Goal: Task Accomplishment & Management: Complete application form

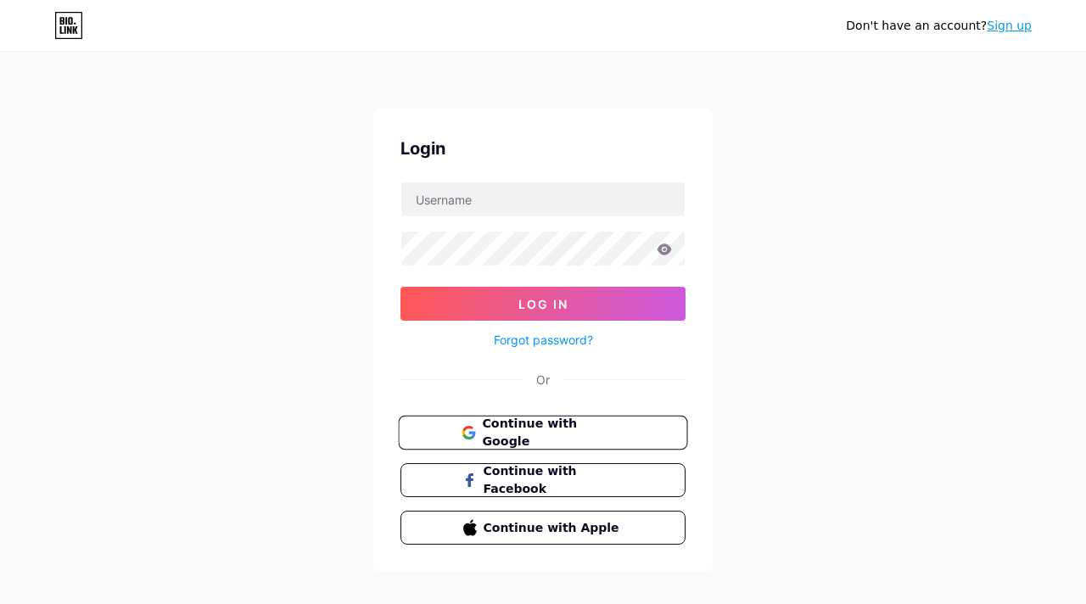
click at [555, 423] on span "Continue with Google" at bounding box center [553, 433] width 142 height 36
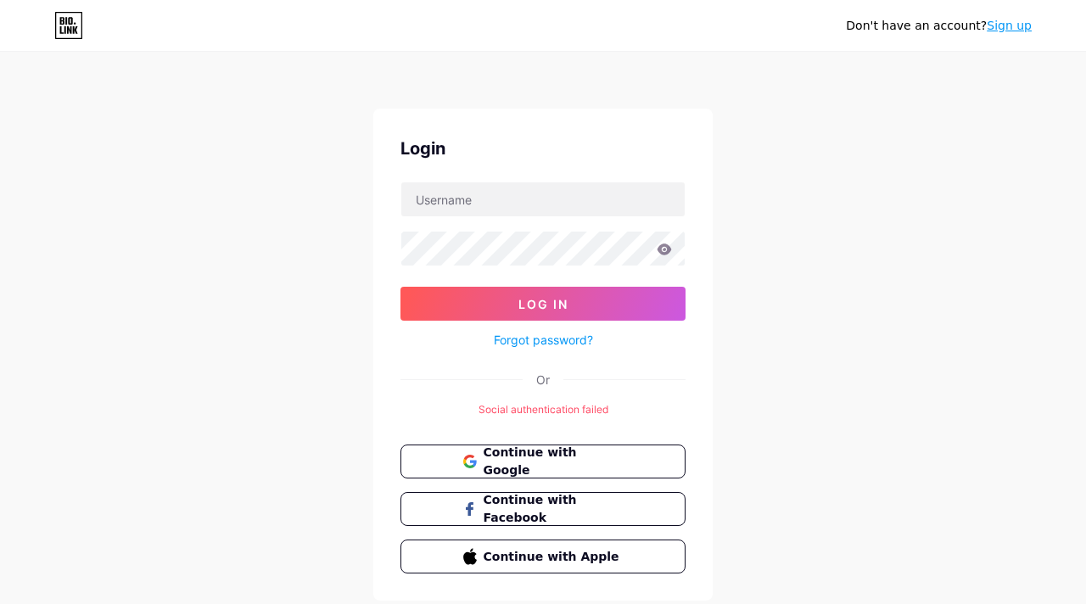
click at [1005, 25] on link "Sign up" at bounding box center [1009, 26] width 45 height 14
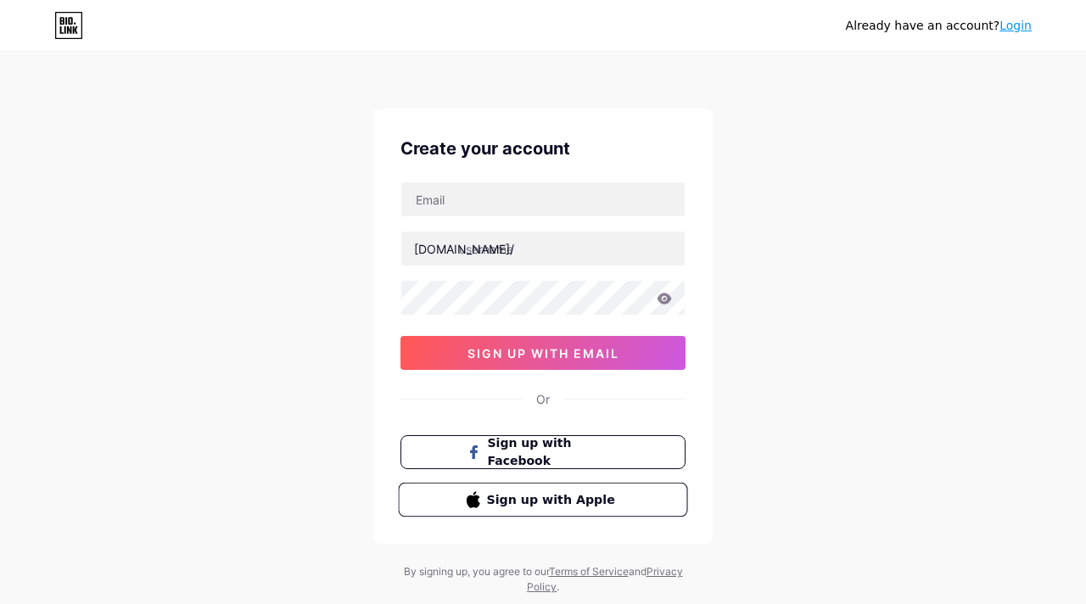
click at [554, 490] on span "Sign up with Apple" at bounding box center [553, 499] width 133 height 18
click at [581, 456] on span "Sign up with Facebook" at bounding box center [553, 452] width 133 height 36
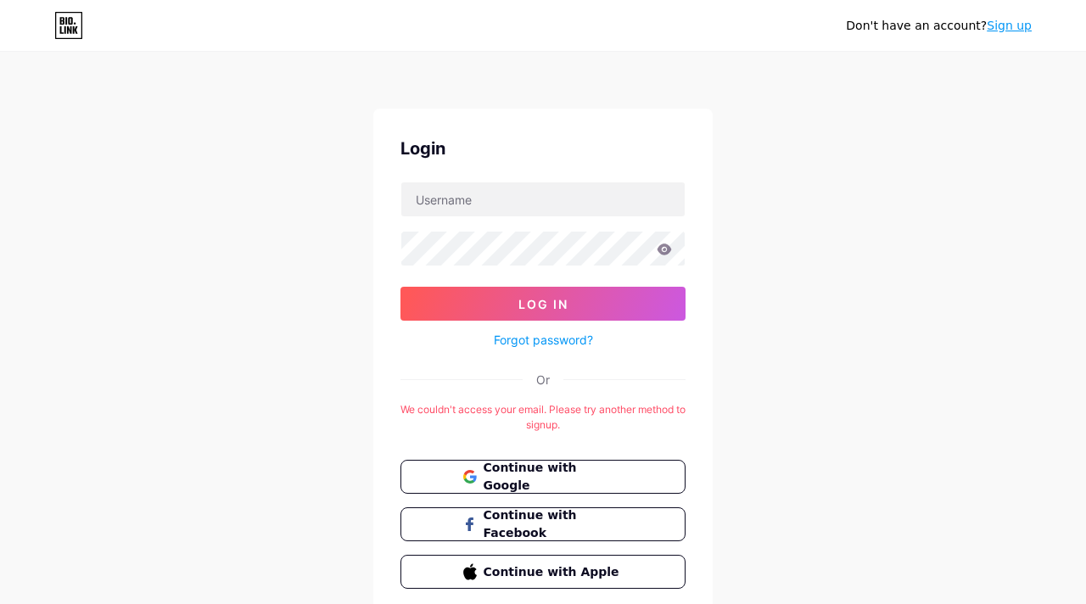
click at [1006, 27] on link "Sign up" at bounding box center [1009, 26] width 45 height 14
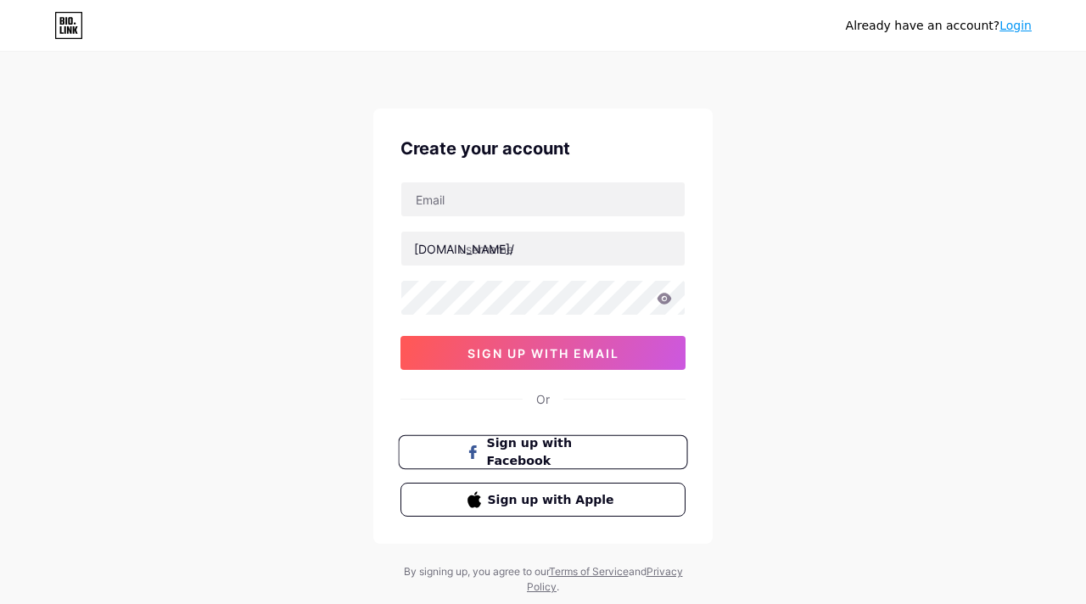
click at [525, 450] on span "Sign up with Facebook" at bounding box center [553, 452] width 133 height 36
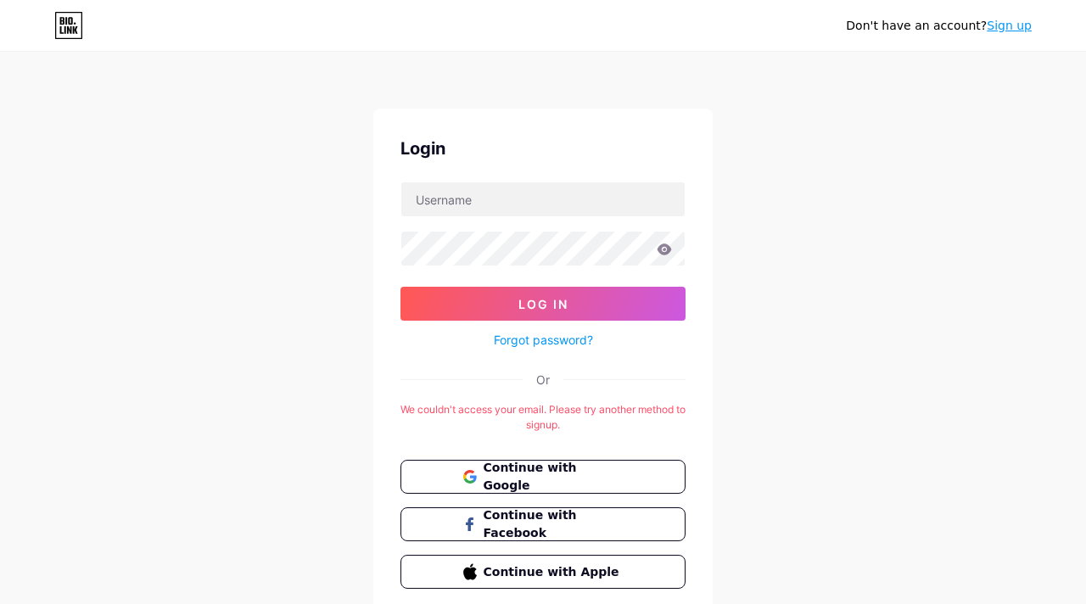
scroll to position [64, 0]
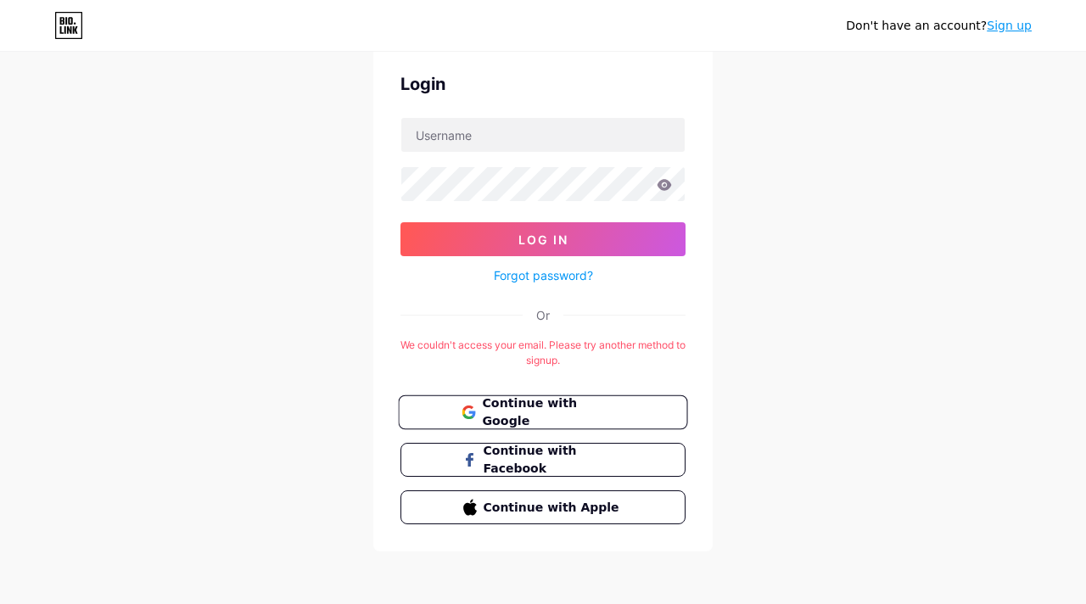
click at [513, 410] on span "Continue with Google" at bounding box center [553, 413] width 142 height 36
click at [519, 464] on span "Continue with Facebook" at bounding box center [553, 460] width 142 height 36
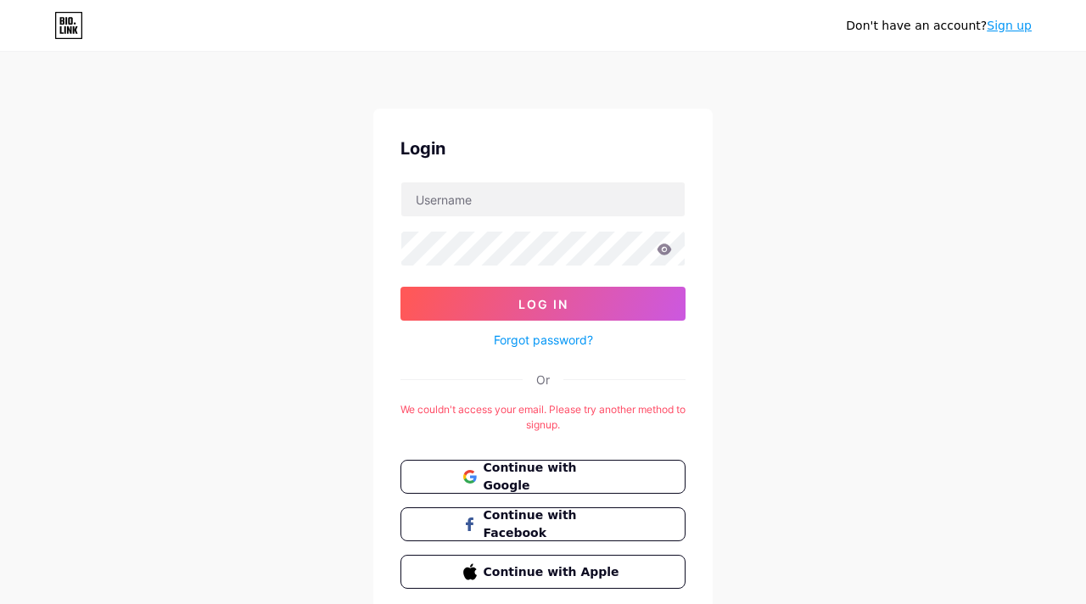
scroll to position [64, 0]
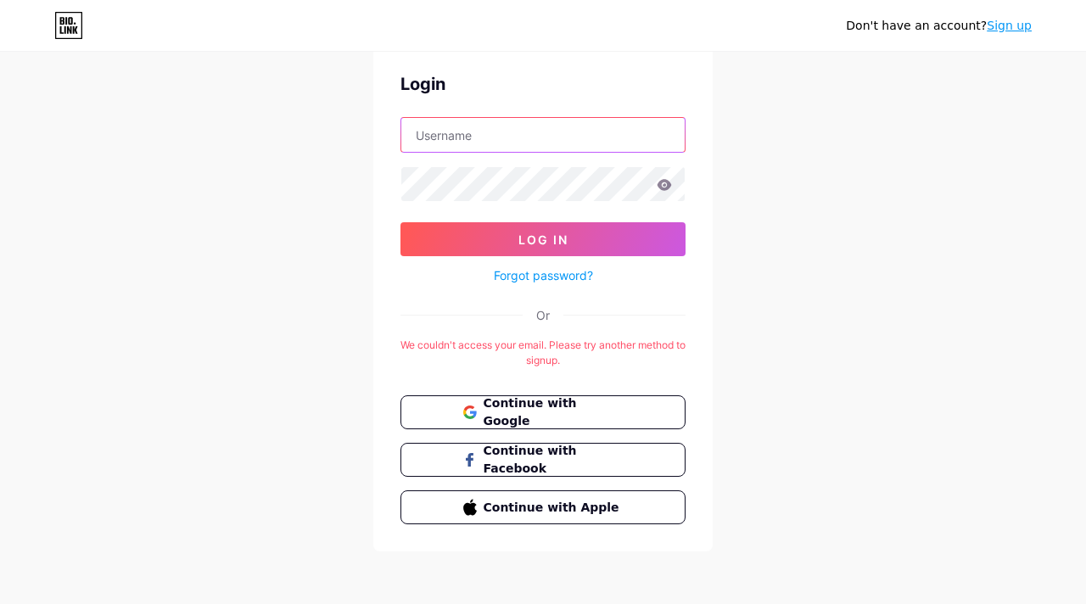
click at [557, 143] on input "text" at bounding box center [542, 135] width 283 height 34
click at [770, 165] on div "Don't have an account? Sign up Login Log In Forgot password? Or We couldn't acc…" at bounding box center [543, 271] width 1086 height 670
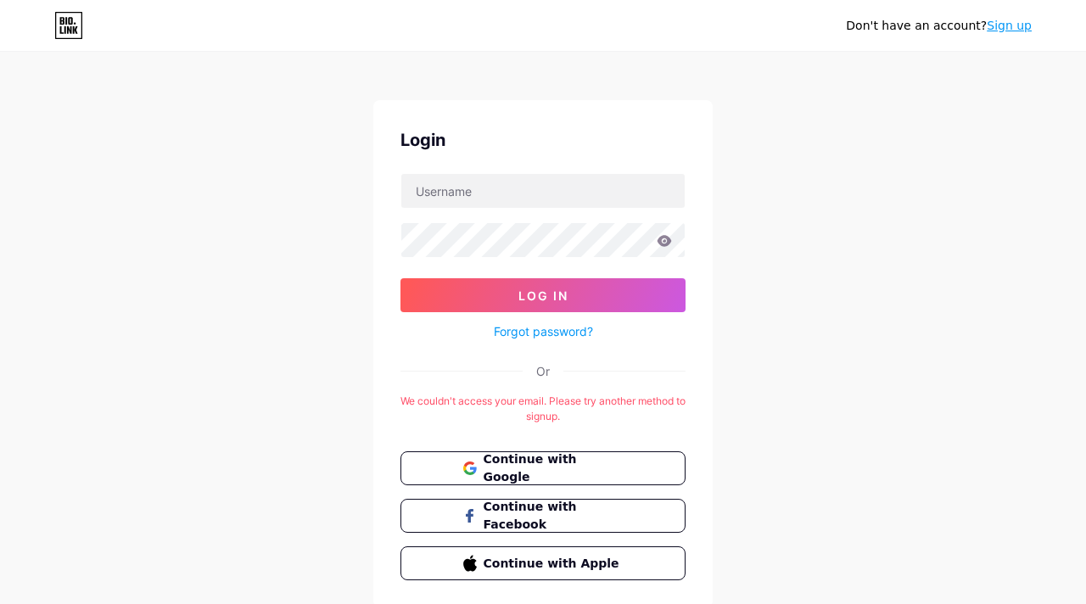
scroll to position [0, 0]
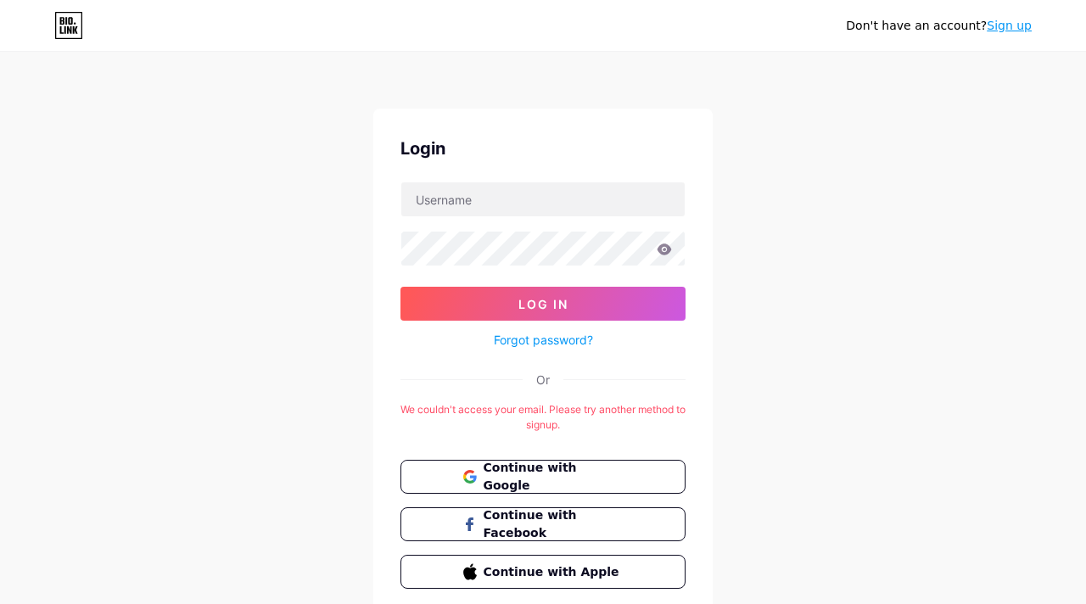
click at [1011, 26] on link "Sign up" at bounding box center [1009, 26] width 45 height 14
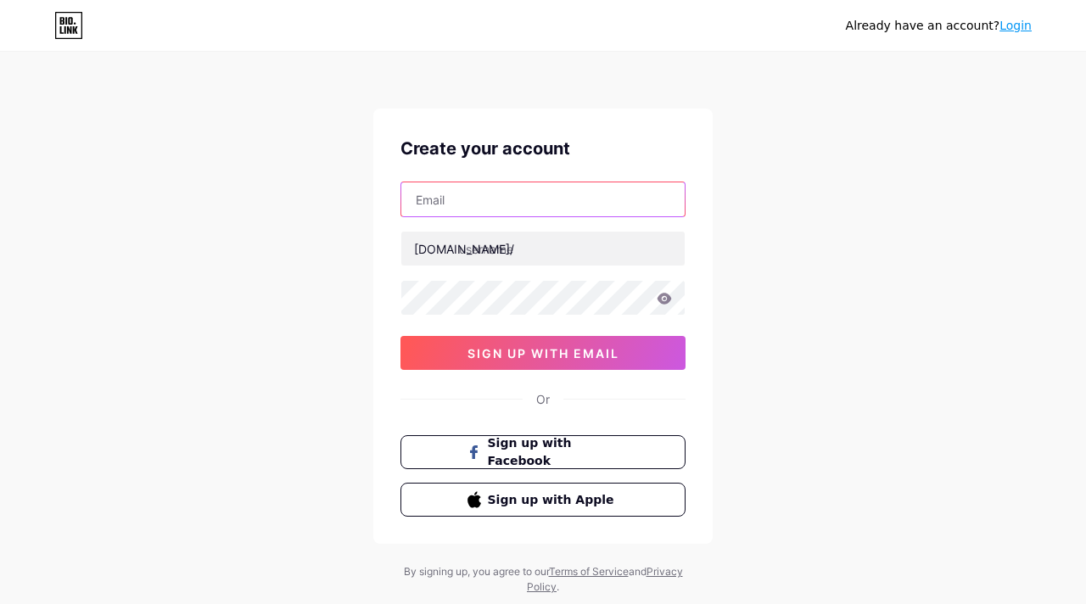
click at [534, 208] on input "text" at bounding box center [542, 199] width 283 height 34
type input "oybekjonnematov544@gmail.com"
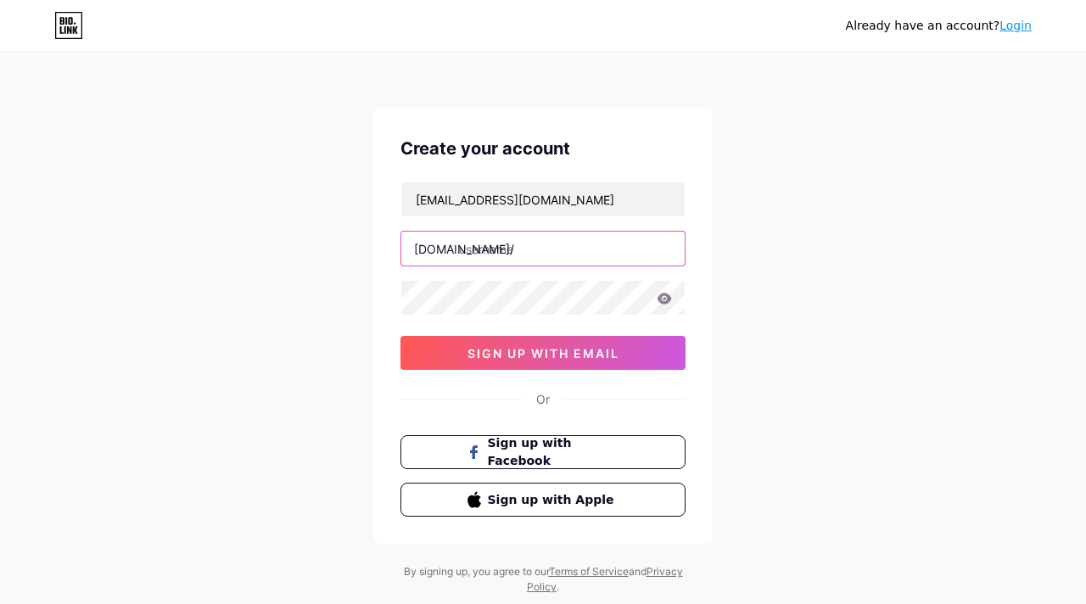
click at [560, 240] on input "text" at bounding box center [542, 249] width 283 height 34
click at [604, 255] on input "oybekk" at bounding box center [542, 249] width 283 height 34
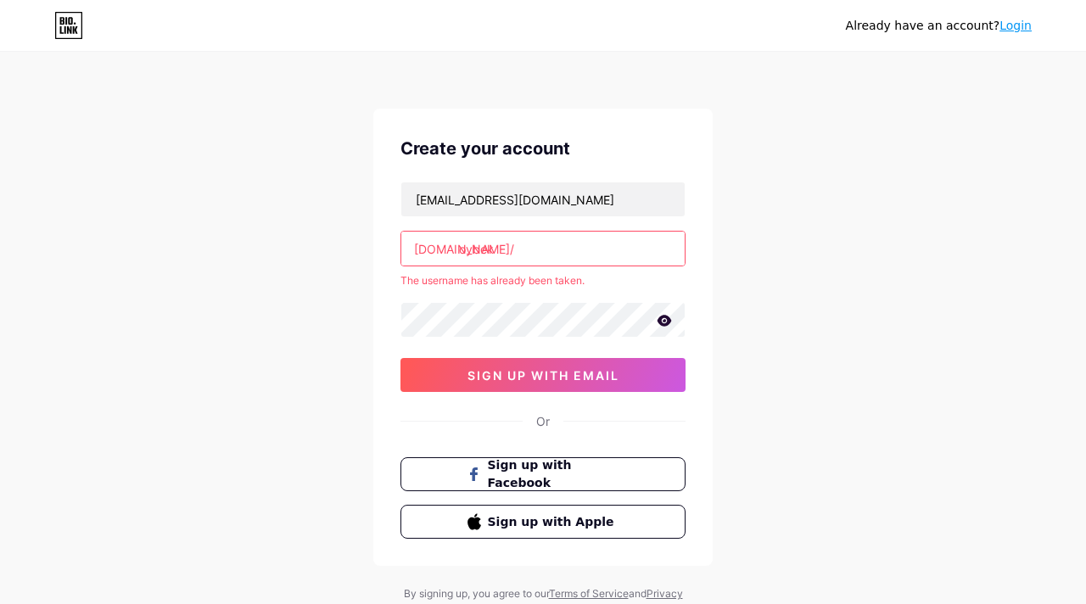
type input "oybekk"
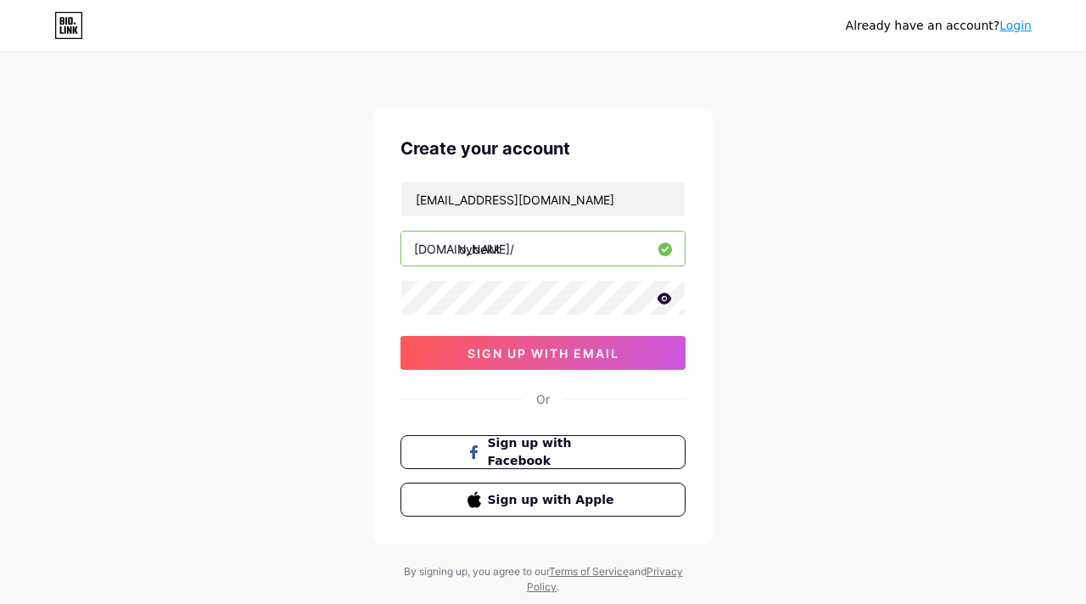
click at [668, 298] on icon at bounding box center [665, 298] width 14 height 11
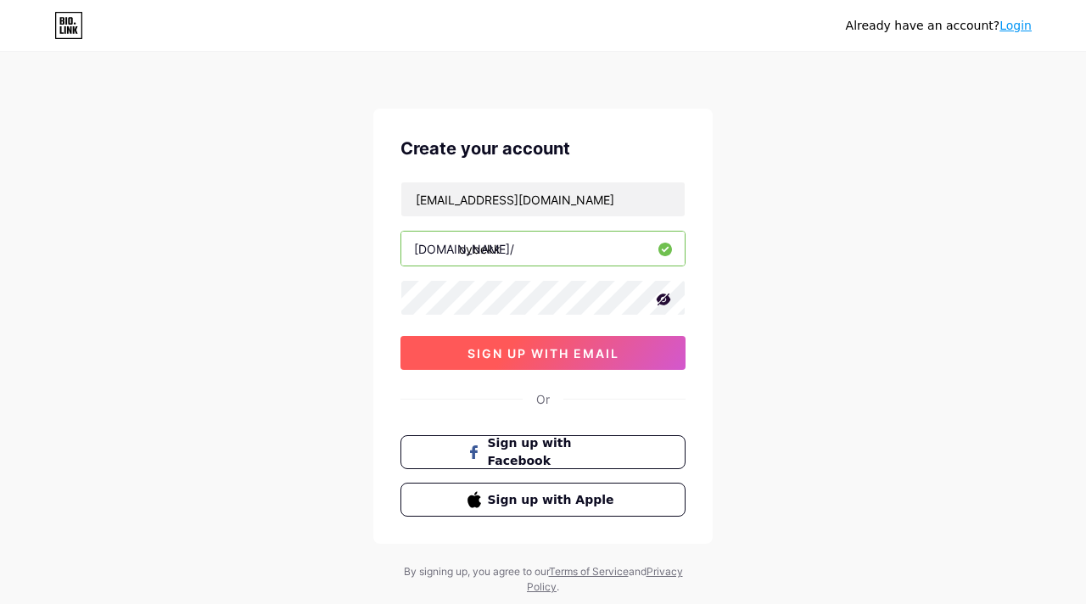
click at [597, 347] on span "sign up with email" at bounding box center [544, 353] width 152 height 14
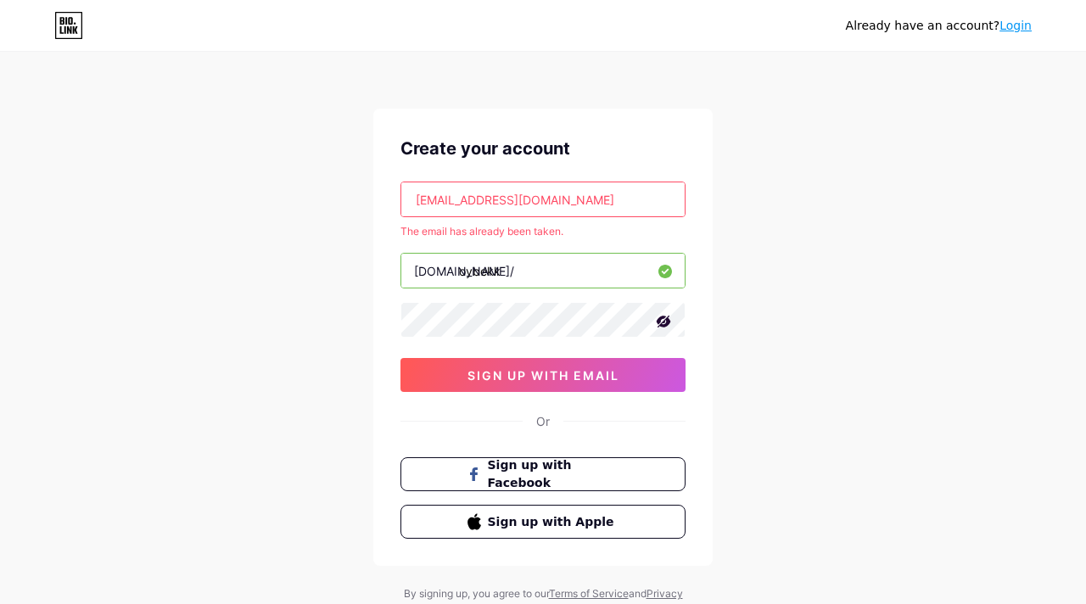
click at [463, 199] on input "oybekjonnematov544@gmail.com" at bounding box center [542, 199] width 283 height 34
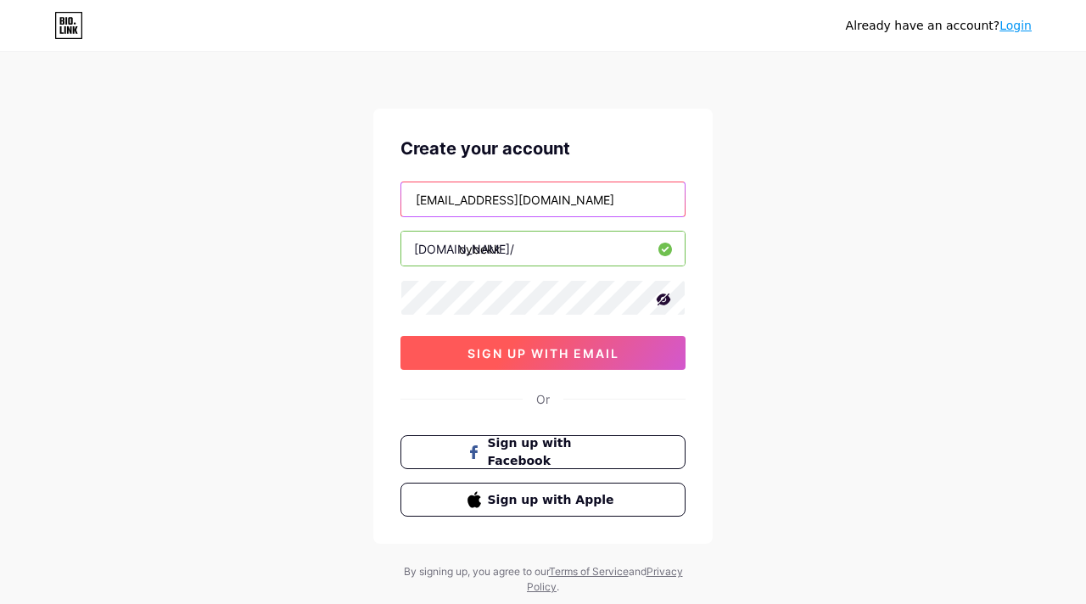
type input "nematovoybekjon544@gmail.com"
click at [517, 349] on span "sign up with email" at bounding box center [544, 353] width 152 height 14
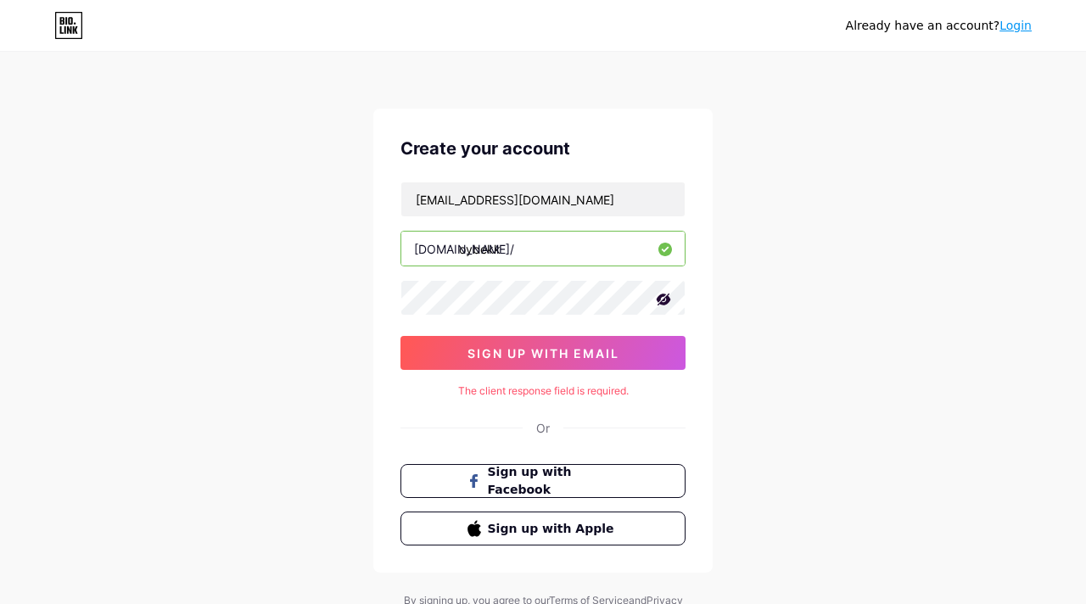
click at [1007, 28] on link "Login" at bounding box center [1016, 26] width 32 height 14
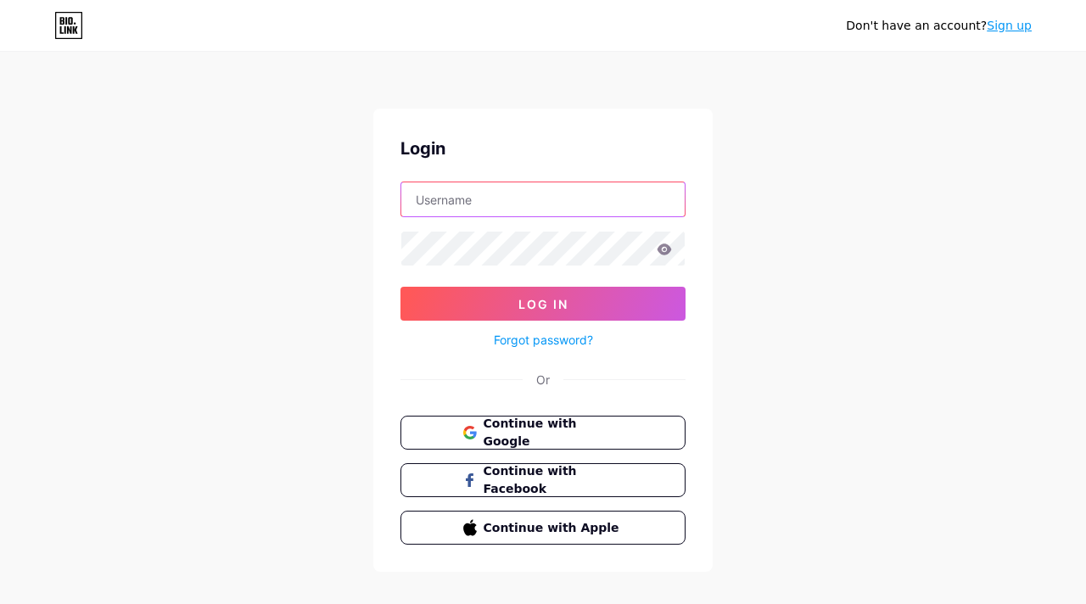
click at [512, 207] on input "text" at bounding box center [542, 199] width 283 height 34
click at [437, 199] on input "text" at bounding box center [542, 199] width 283 height 34
click at [666, 249] on icon at bounding box center [664, 250] width 15 height 12
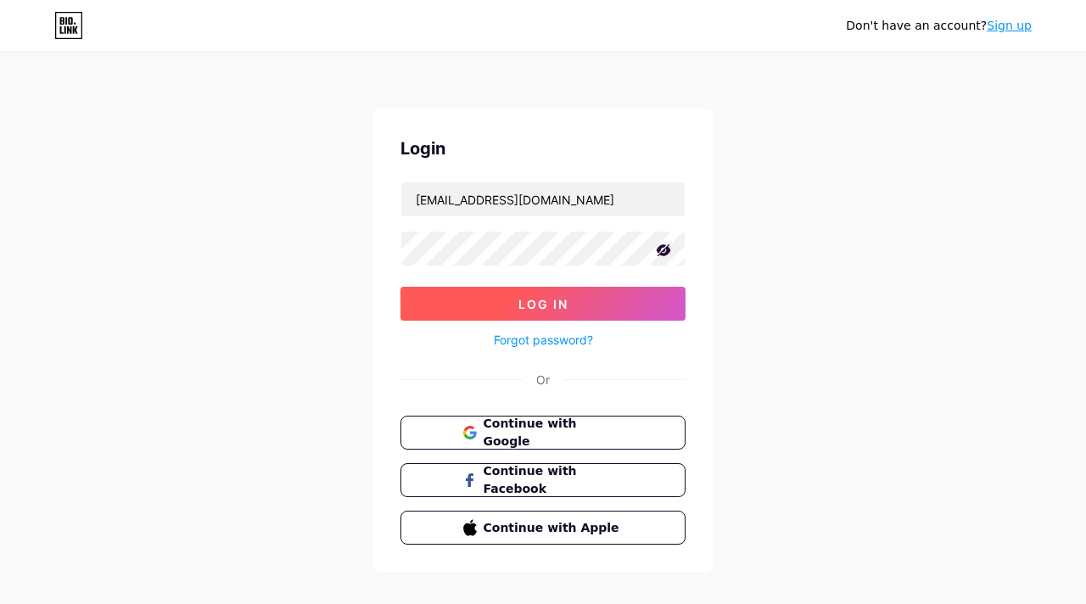
click at [608, 300] on button "Log In" at bounding box center [543, 304] width 285 height 34
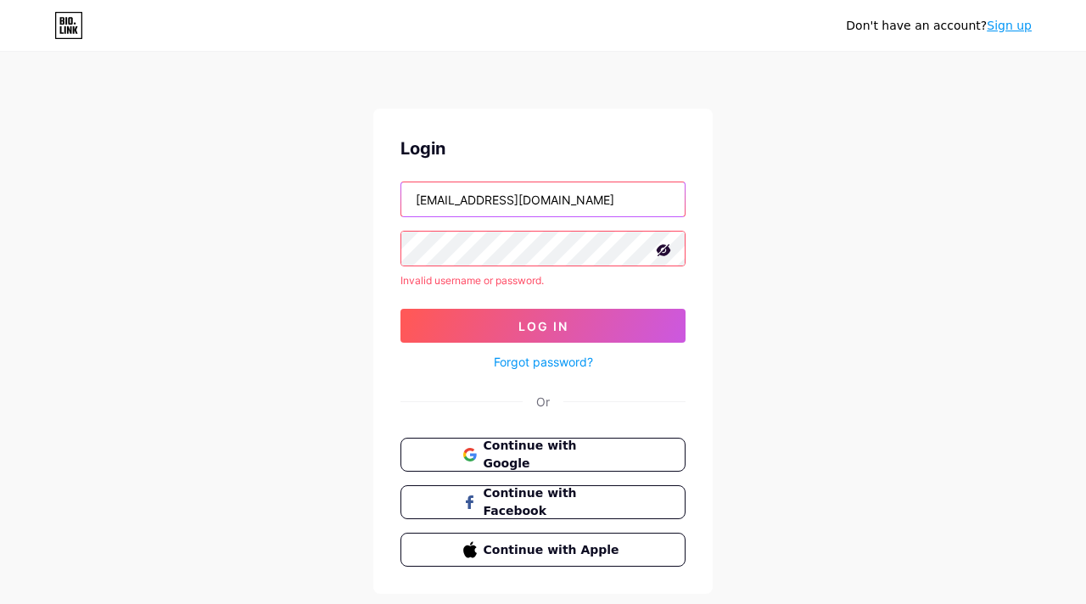
drag, startPoint x: 465, startPoint y: 201, endPoint x: 407, endPoint y: 201, distance: 57.7
click at [407, 201] on input "oybekjonnematov544@gmail.com" at bounding box center [542, 199] width 283 height 34
paste input "oybekjon"
type input "nematovoybekjon544@gmail.com"
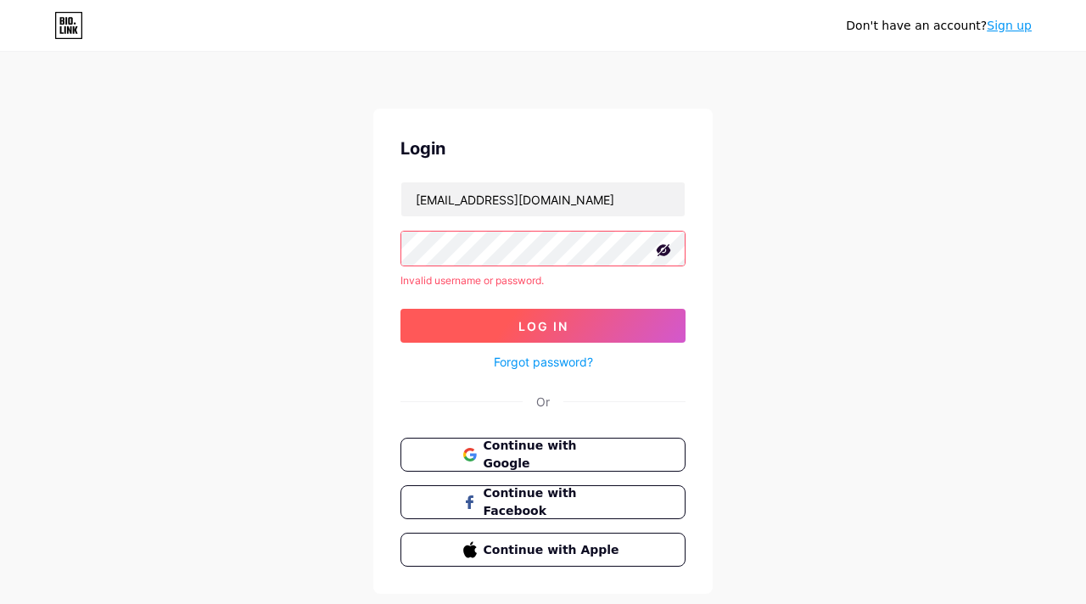
click at [538, 322] on span "Log In" at bounding box center [543, 326] width 50 height 14
click at [1013, 26] on link "Sign up" at bounding box center [1009, 26] width 45 height 14
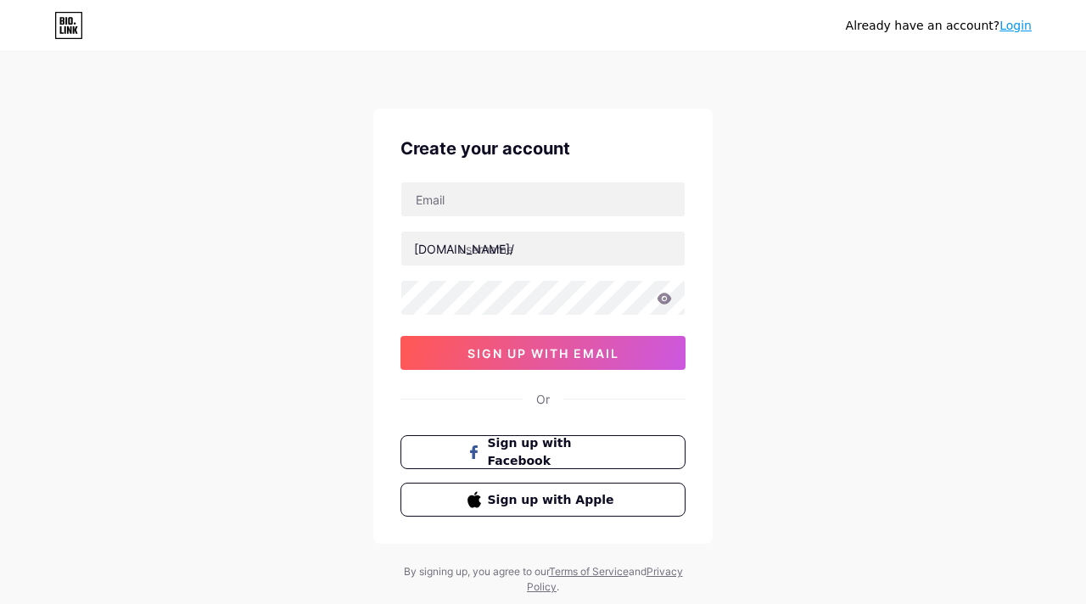
click at [1017, 21] on link "Login" at bounding box center [1016, 26] width 32 height 14
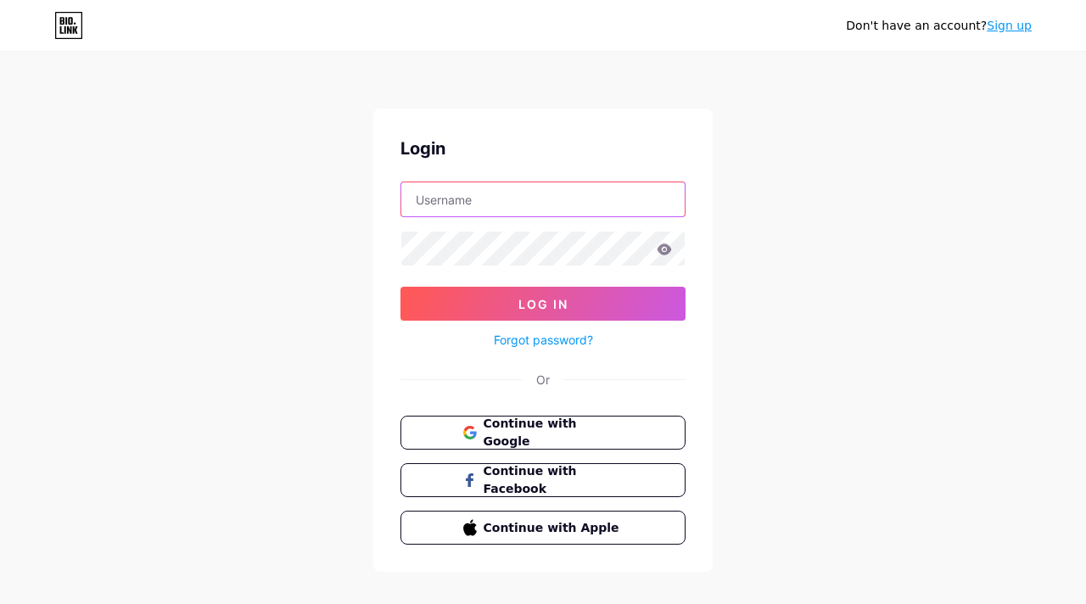
click at [518, 190] on input "text" at bounding box center [542, 199] width 283 height 34
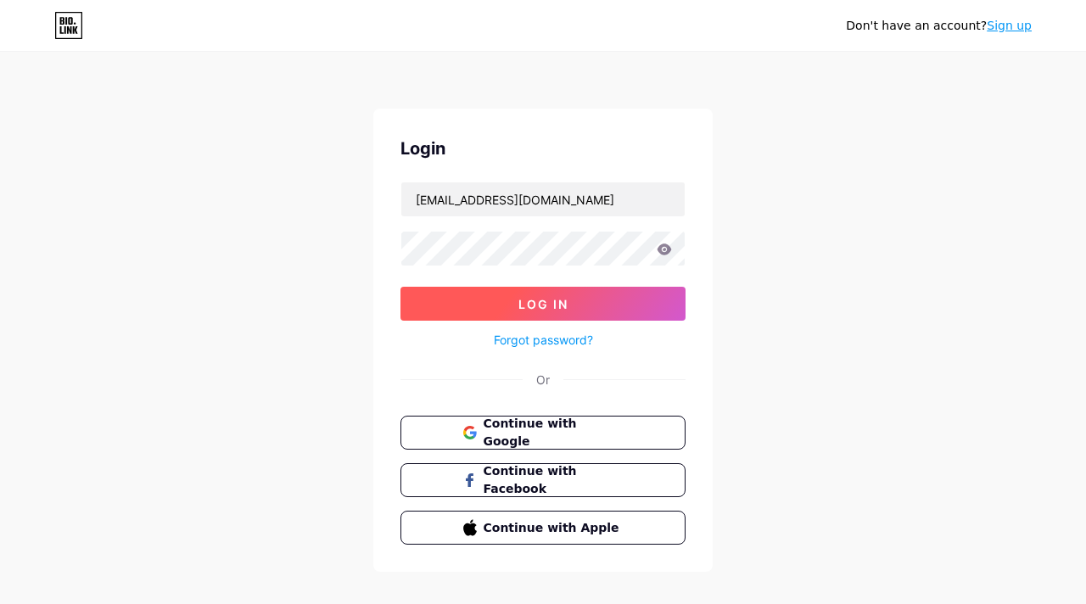
click at [544, 313] on button "Log In" at bounding box center [543, 304] width 285 height 34
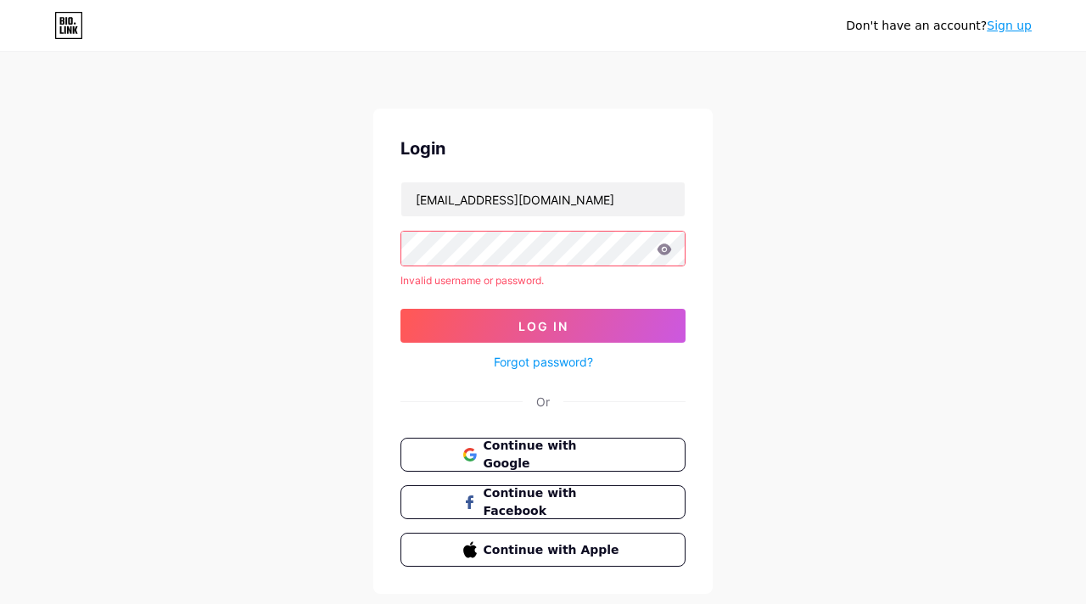
click at [665, 249] on icon at bounding box center [665, 249] width 14 height 11
click at [669, 247] on icon at bounding box center [665, 249] width 14 height 11
drag, startPoint x: 609, startPoint y: 193, endPoint x: 407, endPoint y: 185, distance: 202.1
click at [407, 185] on input "nematovoybekjon544@gmail.com" at bounding box center [542, 199] width 283 height 34
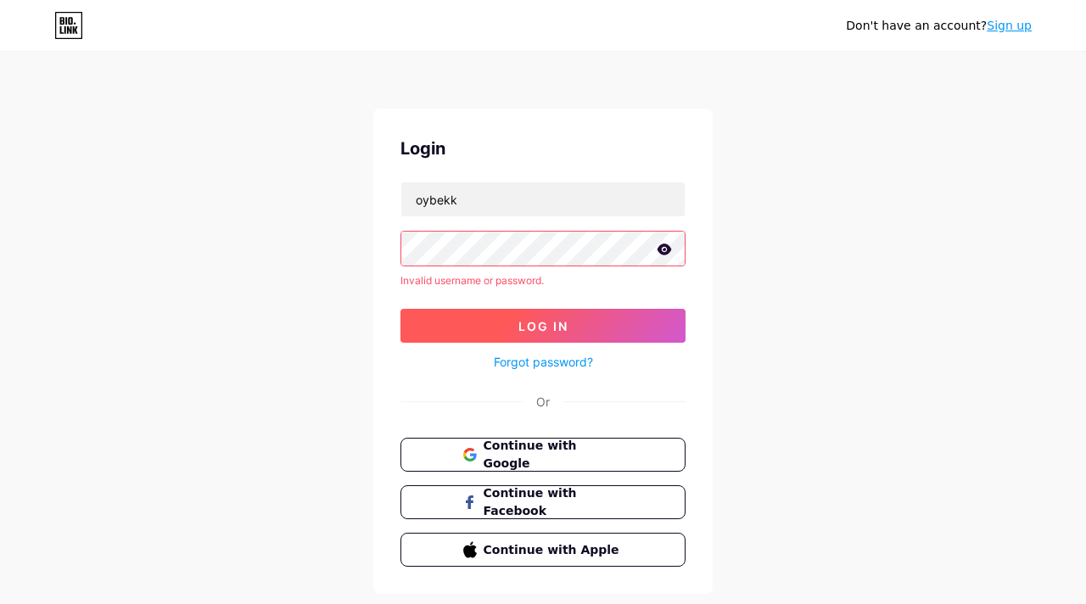
click at [484, 327] on button "Log In" at bounding box center [543, 326] width 285 height 34
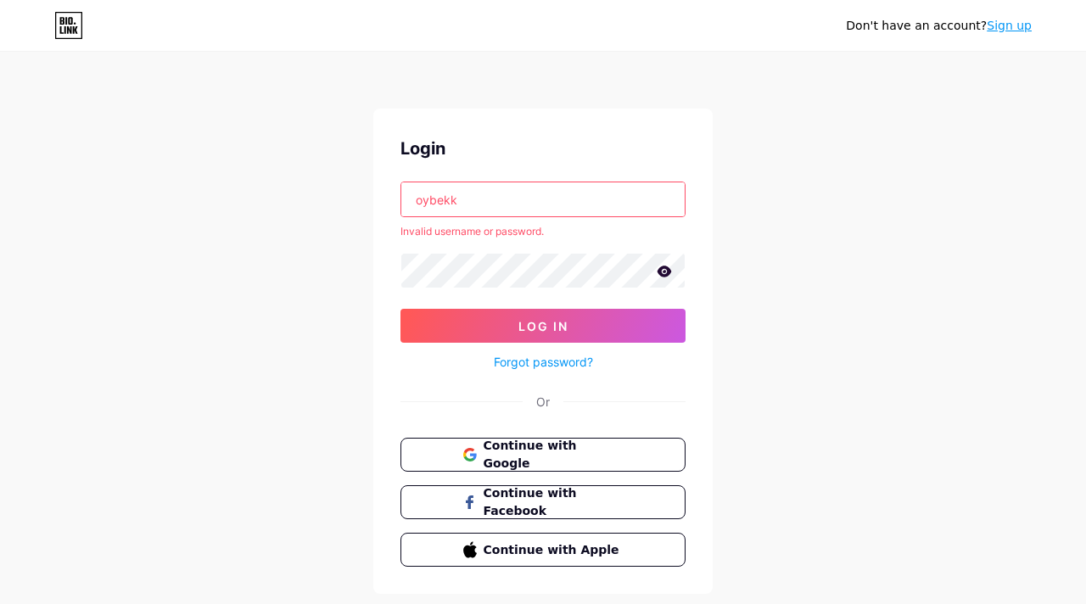
click at [658, 271] on icon at bounding box center [665, 271] width 14 height 11
drag, startPoint x: 482, startPoint y: 208, endPoint x: 403, endPoint y: 207, distance: 78.9
click at [403, 208] on input "oybekk" at bounding box center [542, 199] width 283 height 34
type input "o"
click at [344, 212] on div "Don't have an account? Sign up Login Invalid username or password. Log In Forgo…" at bounding box center [543, 324] width 1086 height 648
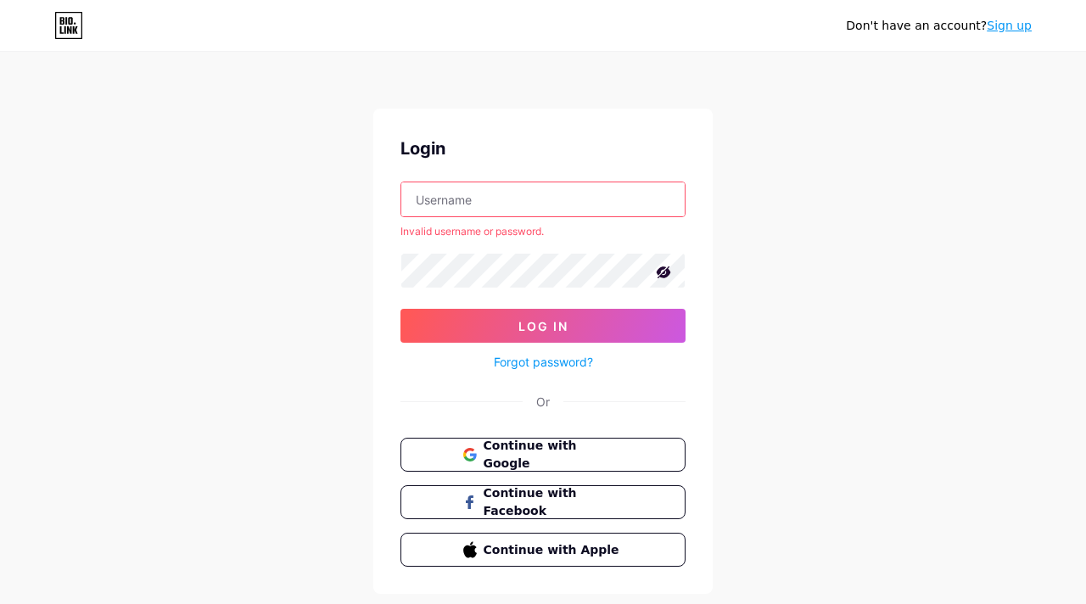
scroll to position [14, 0]
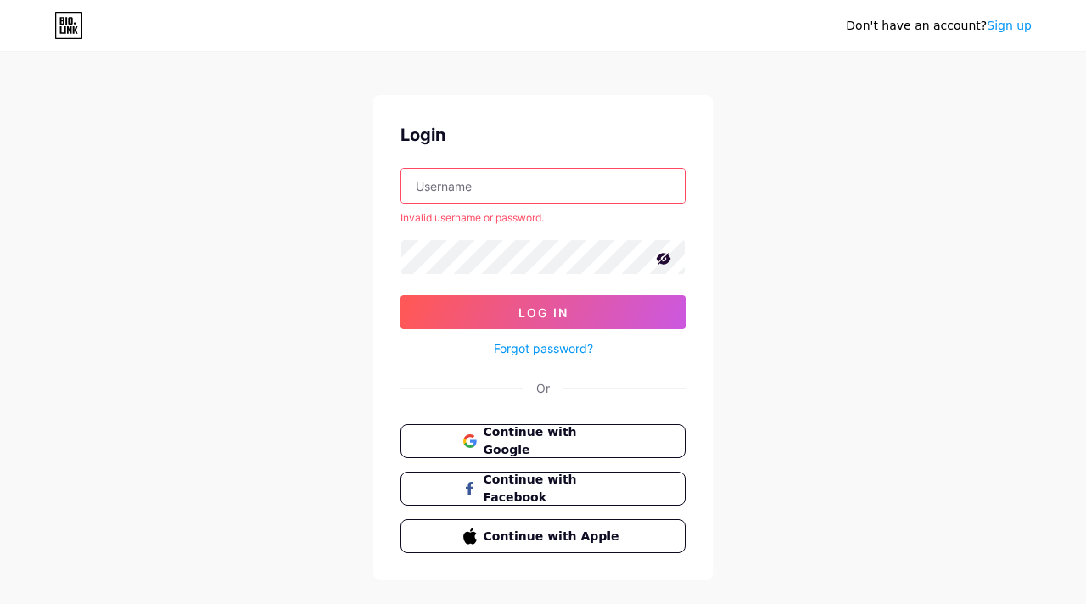
click at [1016, 27] on link "Sign up" at bounding box center [1009, 26] width 45 height 14
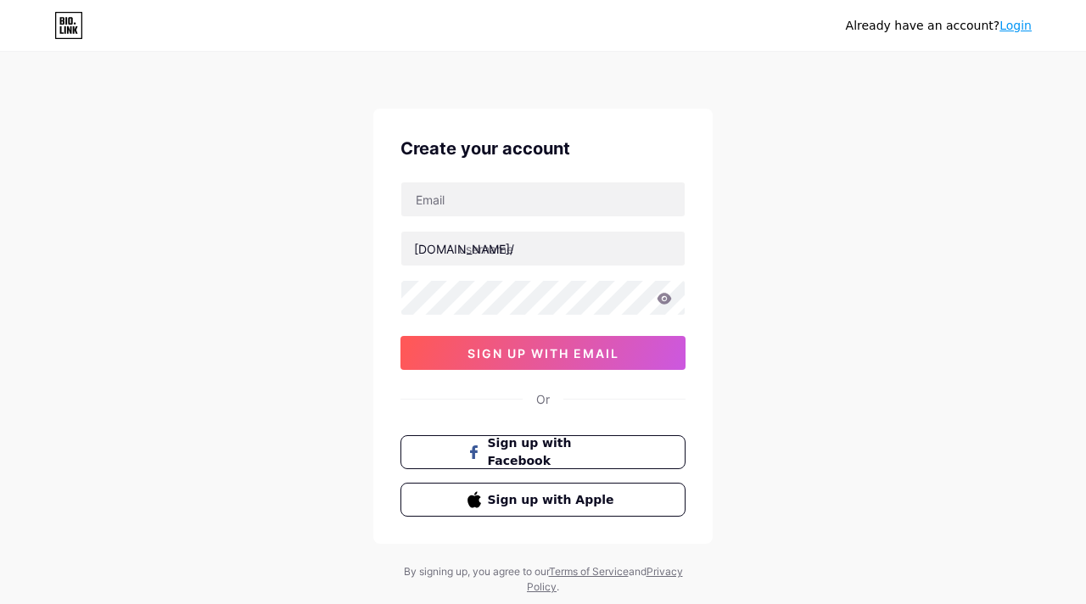
scroll to position [45, 0]
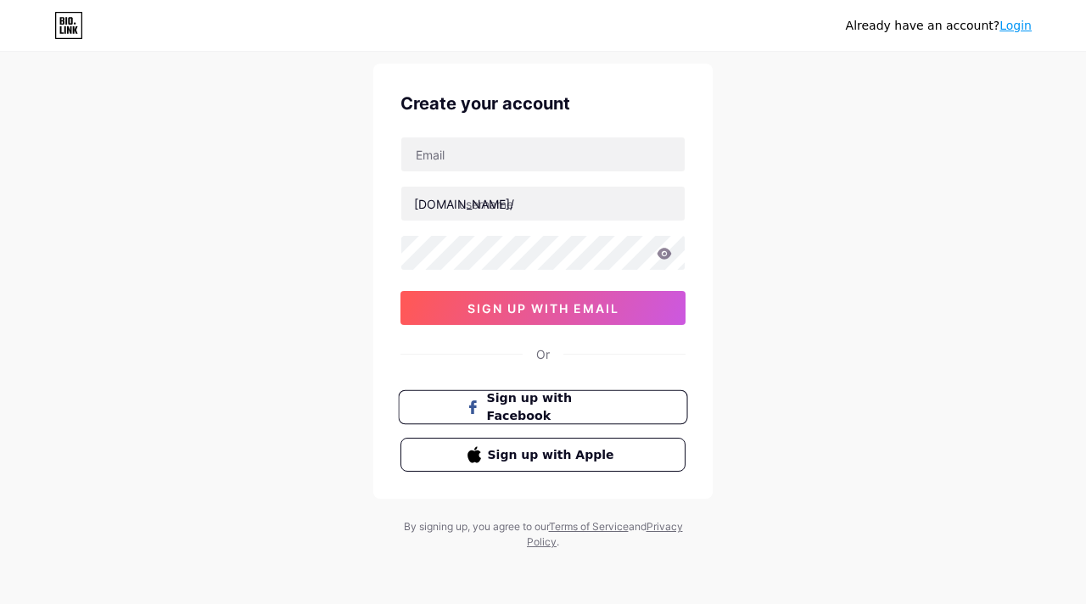
click at [588, 412] on span "Sign up with Facebook" at bounding box center [553, 407] width 133 height 36
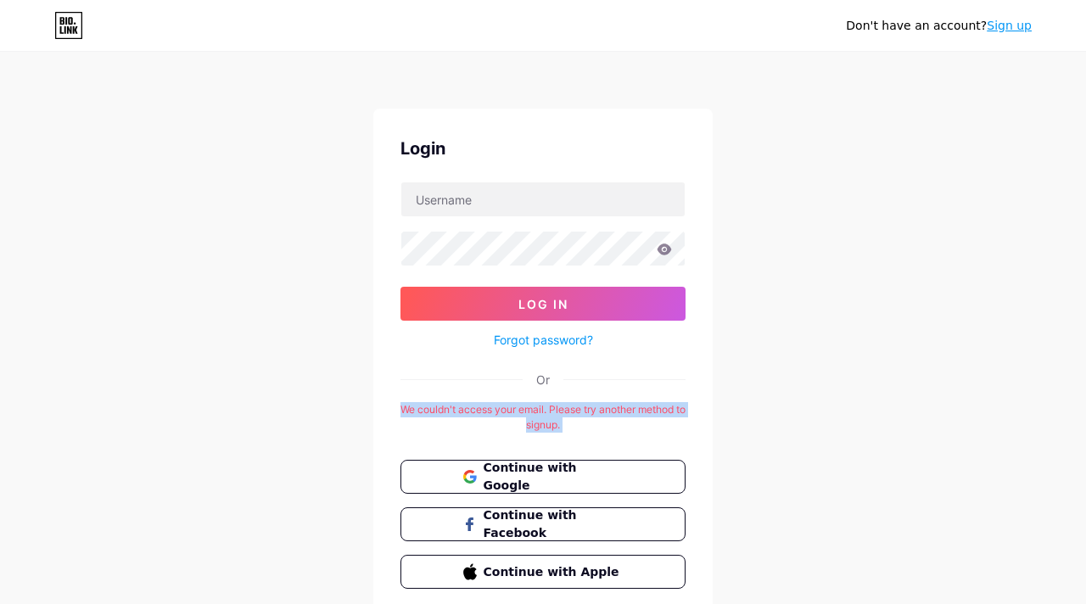
drag, startPoint x: 401, startPoint y: 406, endPoint x: 568, endPoint y: 430, distance: 168.1
click at [568, 431] on div "Login Log In Forgot password? Or We couldn't access your email. Please try anot…" at bounding box center [542, 362] width 339 height 507
copy div "We couldn't access your email. Please try another method to signup."
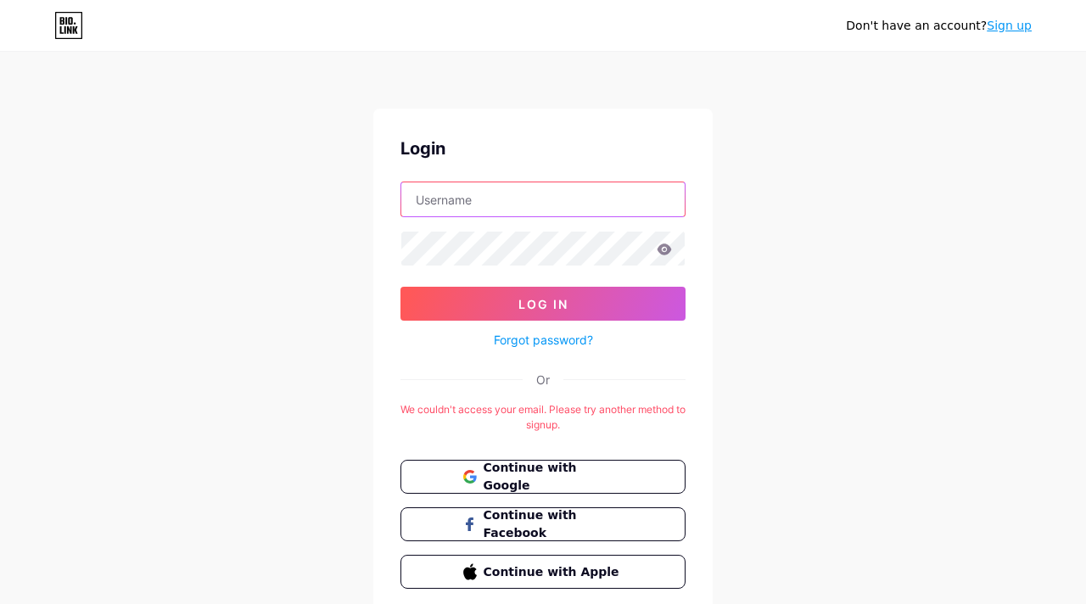
click at [486, 201] on input "text" at bounding box center [542, 199] width 283 height 34
click at [840, 148] on div "Don't have an account? Sign up Login Log In Forgot password? Or We couldn't acc…" at bounding box center [543, 335] width 1086 height 670
click at [1005, 22] on link "Sign up" at bounding box center [1009, 26] width 45 height 14
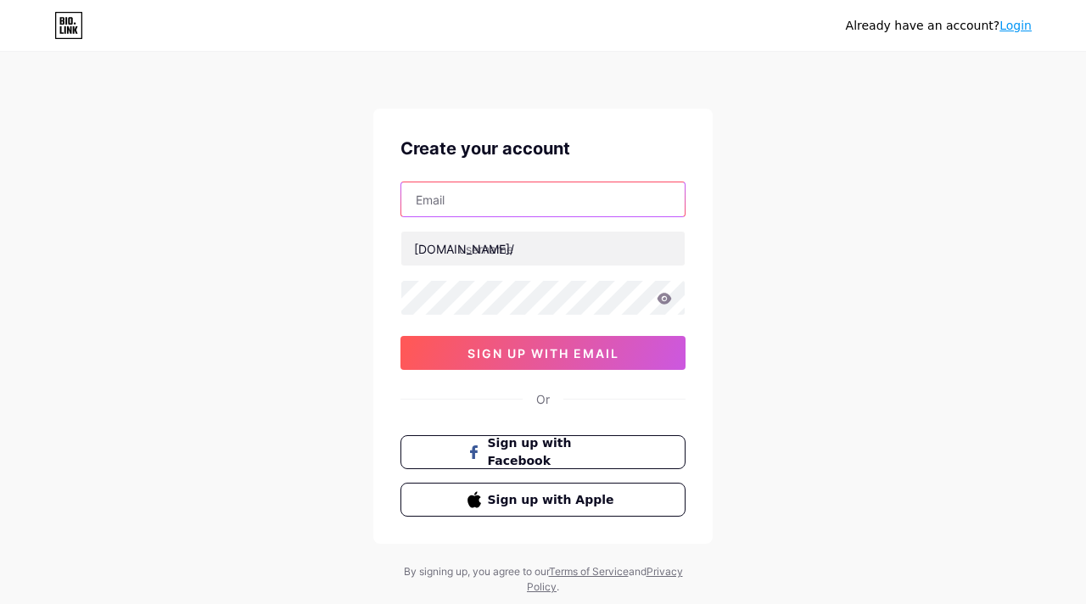
click at [502, 200] on input "text" at bounding box center [542, 199] width 283 height 34
type input "[EMAIL_ADDRESS][DOMAIN_NAME]"
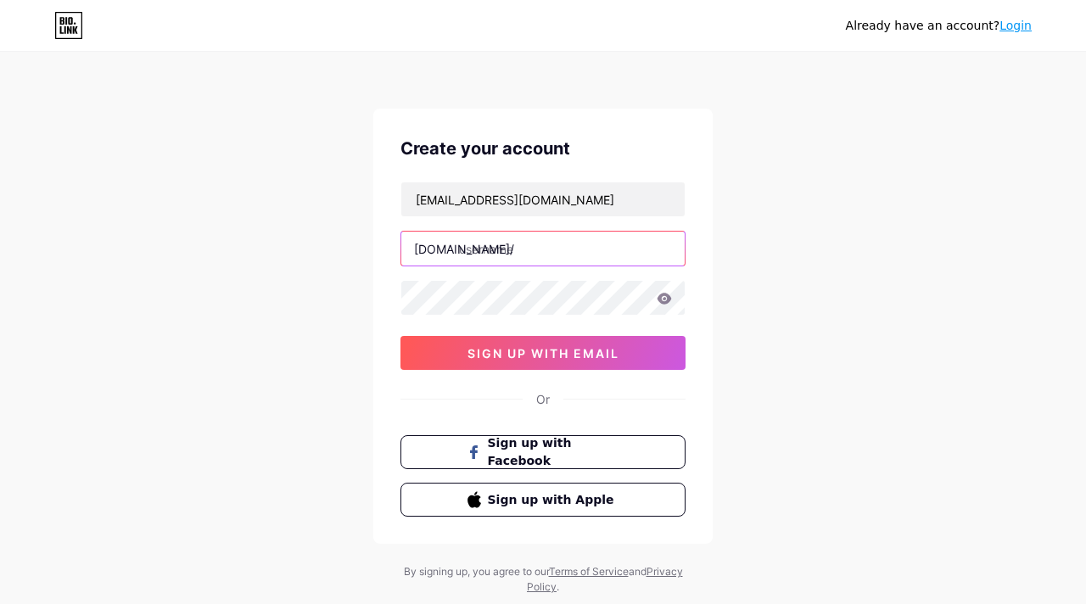
click at [530, 245] on input "text" at bounding box center [542, 249] width 283 height 34
type input "oybekk"
click at [669, 295] on icon at bounding box center [665, 298] width 14 height 11
click at [557, 460] on span "Sign up with Facebook" at bounding box center [553, 452] width 133 height 36
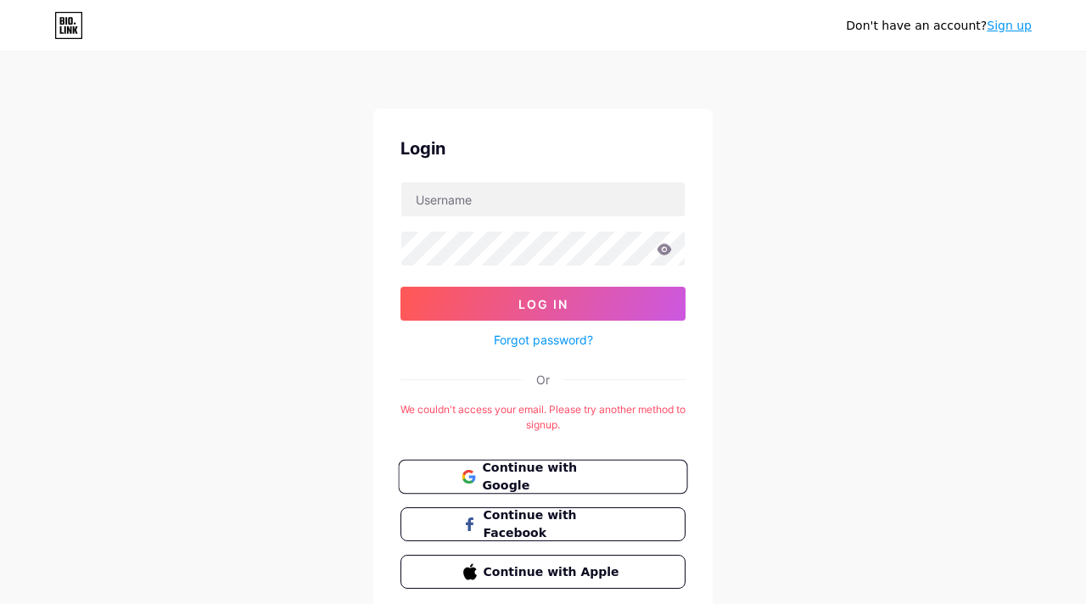
click at [557, 477] on span "Continue with Google" at bounding box center [553, 477] width 142 height 36
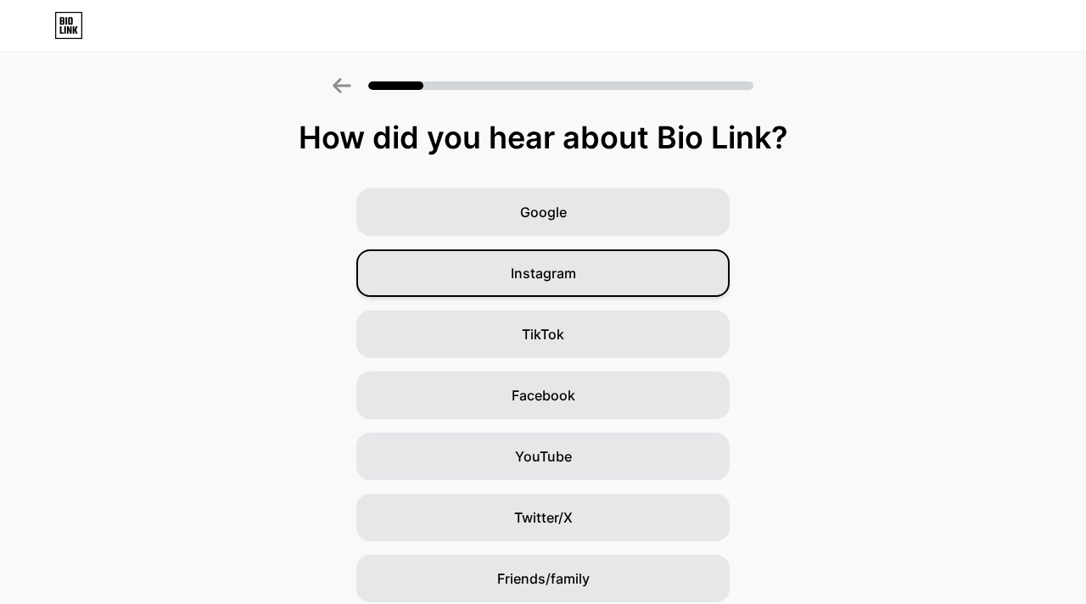
click at [575, 275] on div "Instagram" at bounding box center [542, 273] width 373 height 48
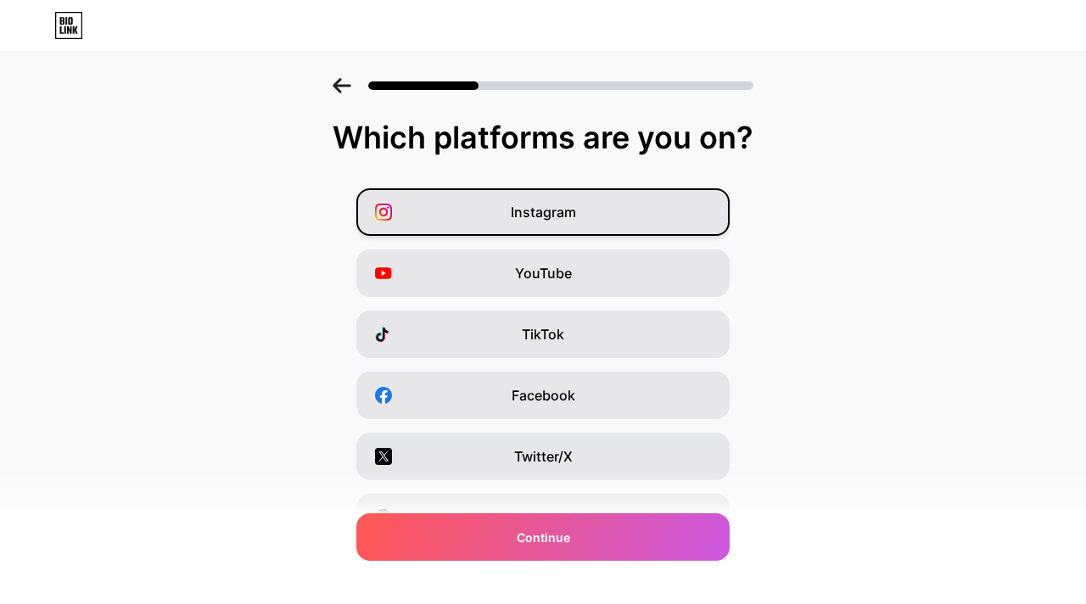
click at [542, 206] on span "Instagram" at bounding box center [543, 212] width 65 height 20
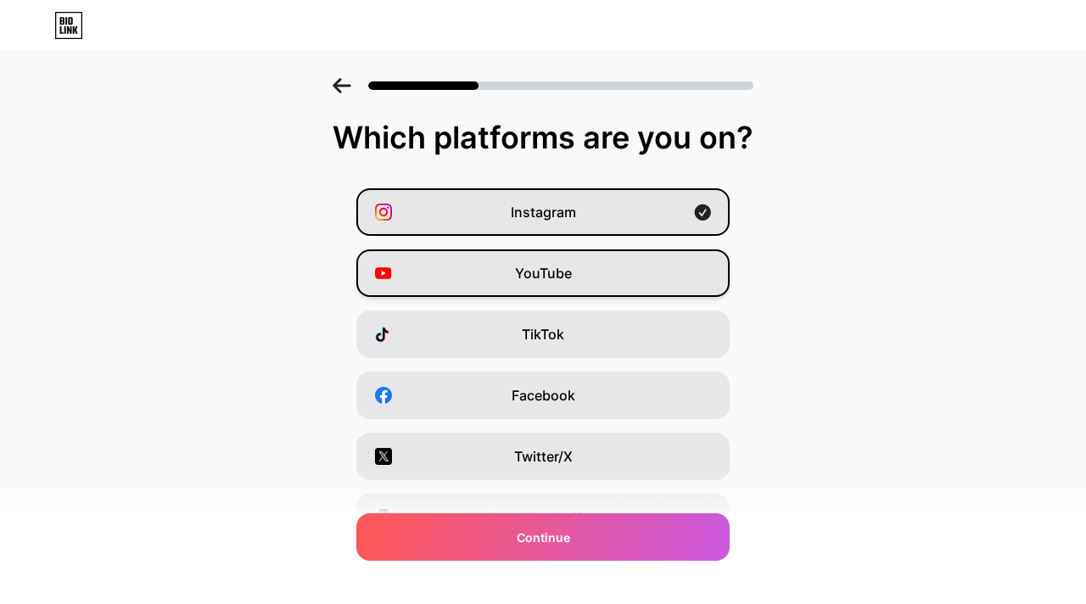
click at [542, 272] on span "YouTube" at bounding box center [543, 273] width 57 height 20
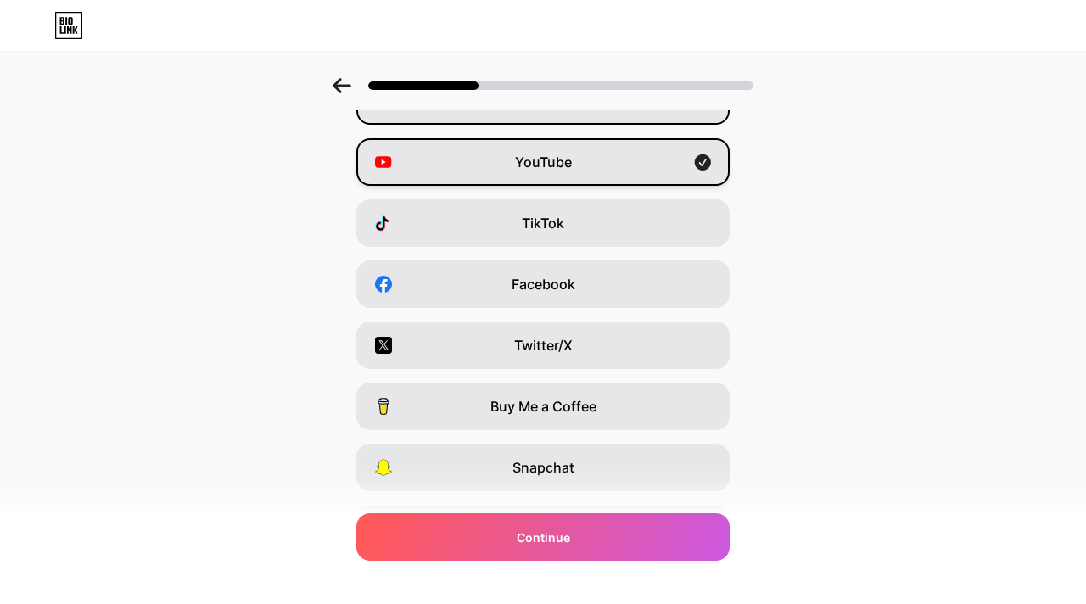
scroll to position [116, 0]
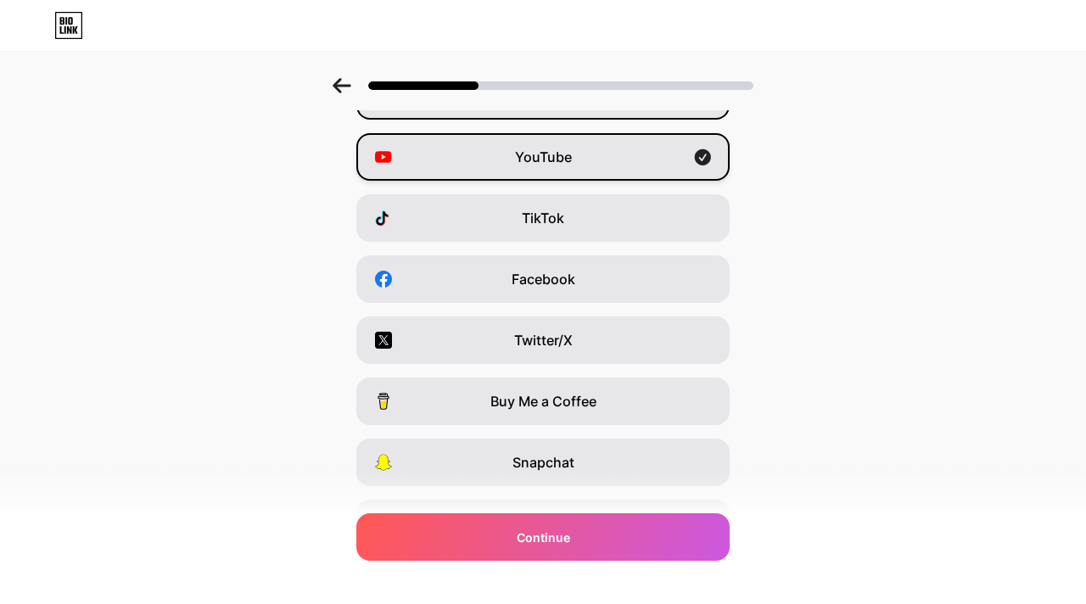
click at [542, 272] on span "Facebook" at bounding box center [544, 279] width 64 height 20
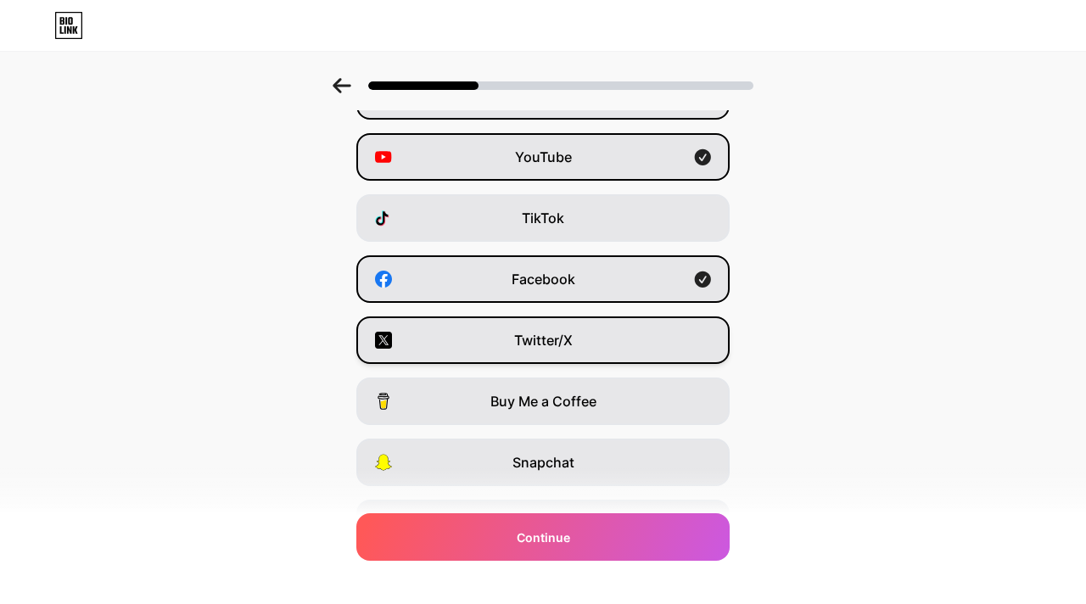
click at [537, 328] on div "Twitter/X" at bounding box center [542, 340] width 373 height 48
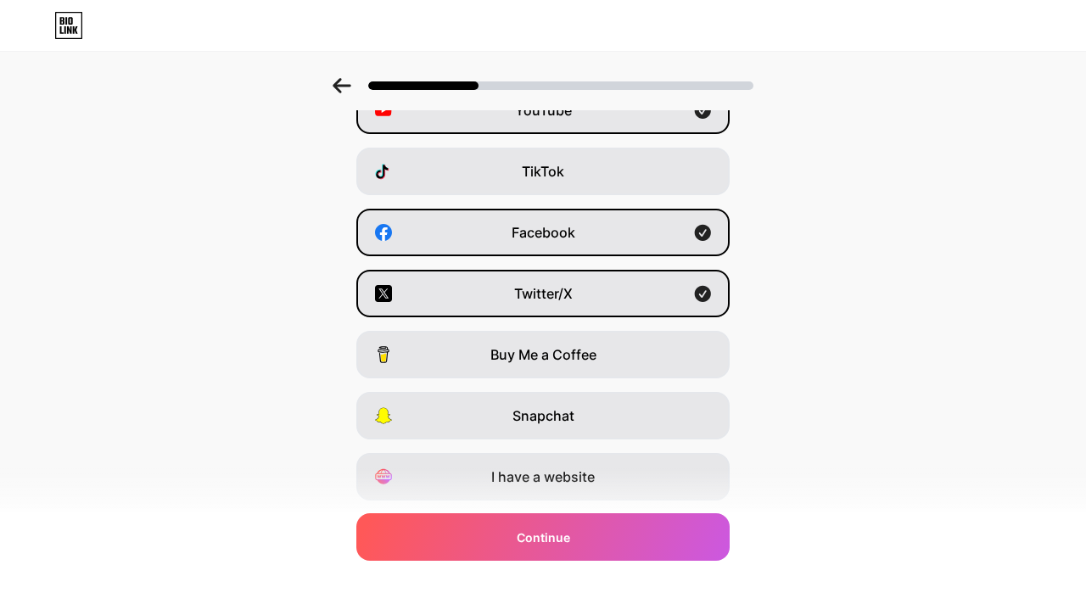
scroll to position [212, 0]
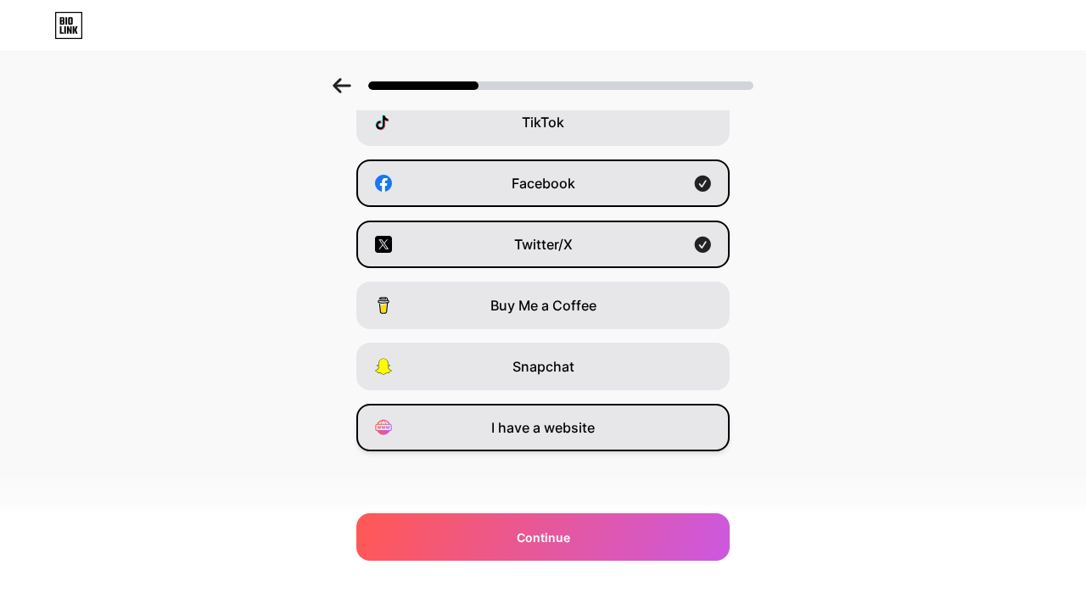
click at [542, 423] on span "I have a website" at bounding box center [543, 427] width 104 height 20
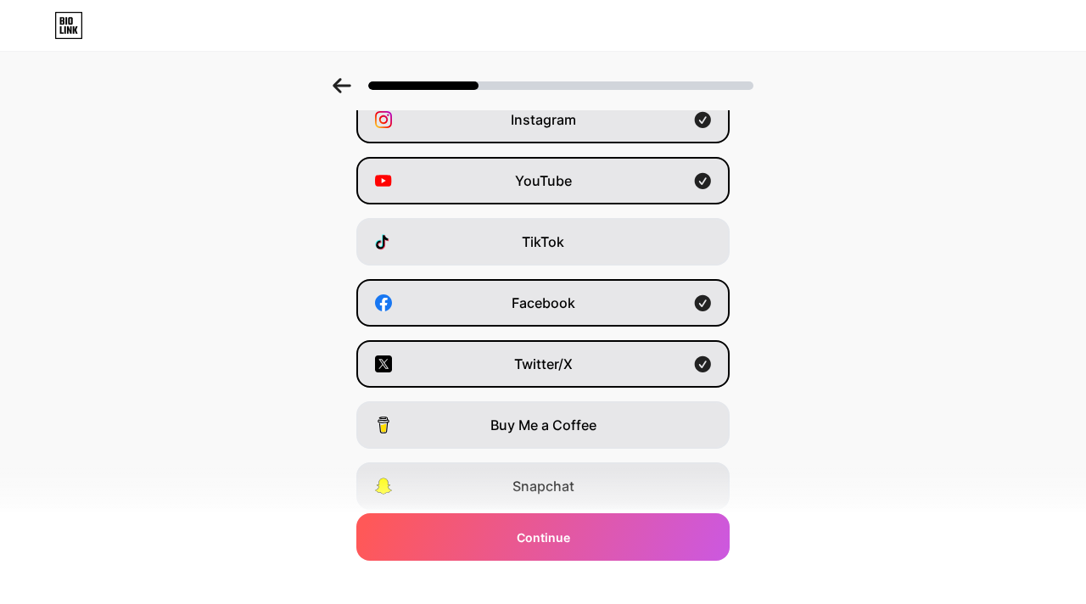
scroll to position [0, 0]
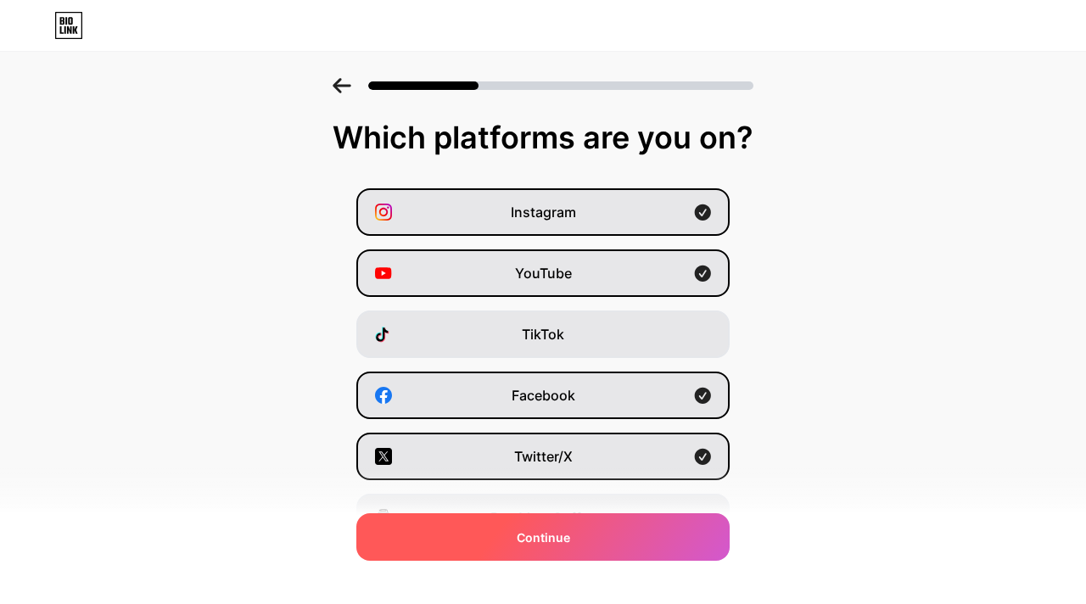
click at [518, 539] on span "Continue" at bounding box center [543, 538] width 53 height 18
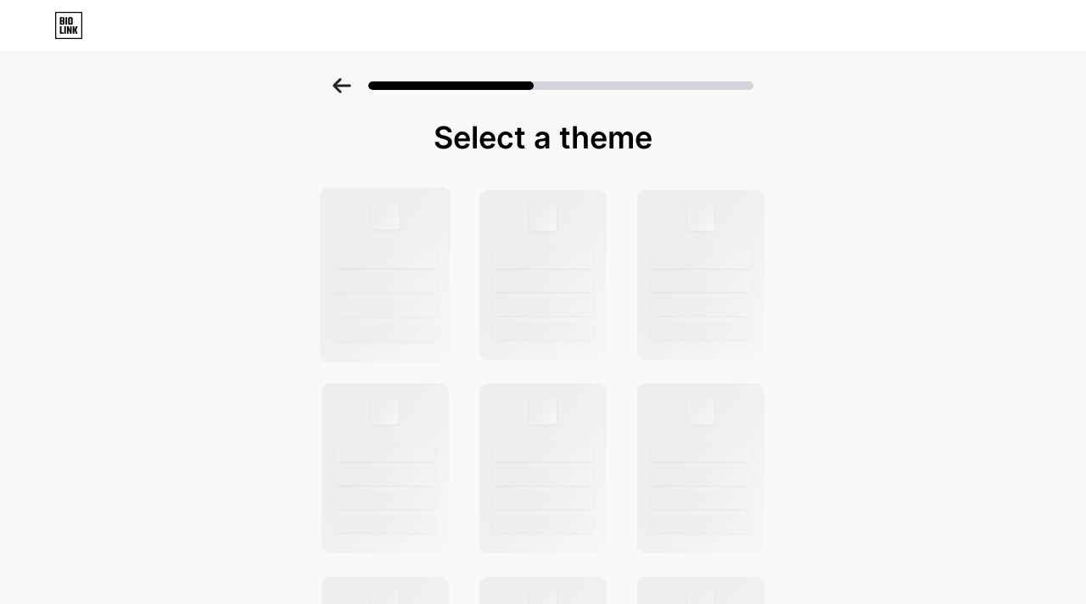
click at [382, 249] on div at bounding box center [386, 275] width 132 height 175
click at [507, 250] on div at bounding box center [543, 259] width 104 height 18
click at [664, 247] on div at bounding box center [702, 275] width 132 height 175
click at [479, 255] on div at bounding box center [544, 275] width 132 height 175
click at [402, 255] on div at bounding box center [385, 259] width 104 height 18
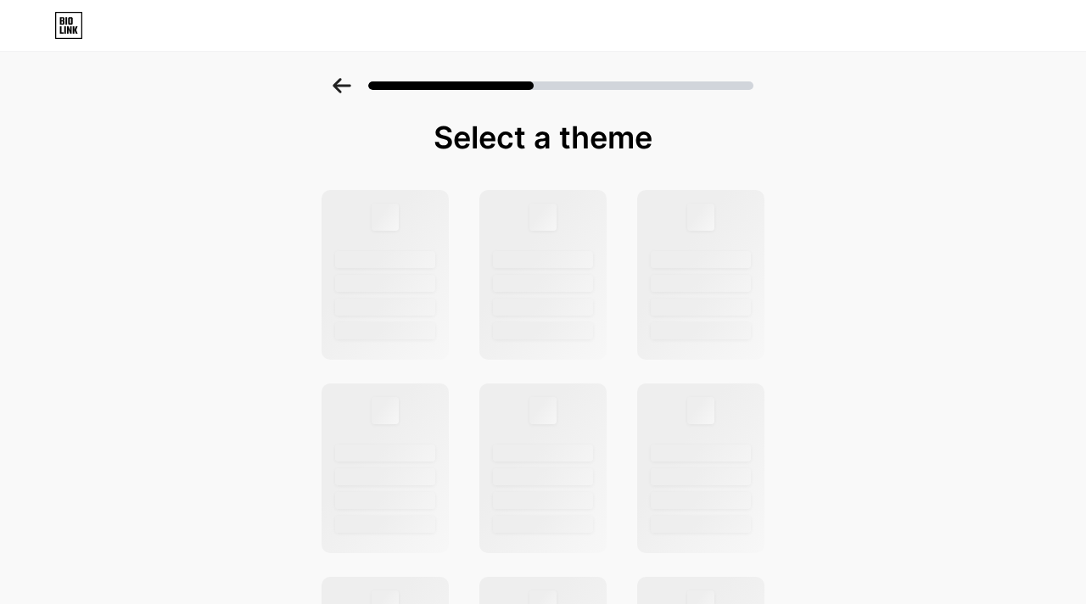
click at [338, 79] on icon at bounding box center [342, 85] width 19 height 15
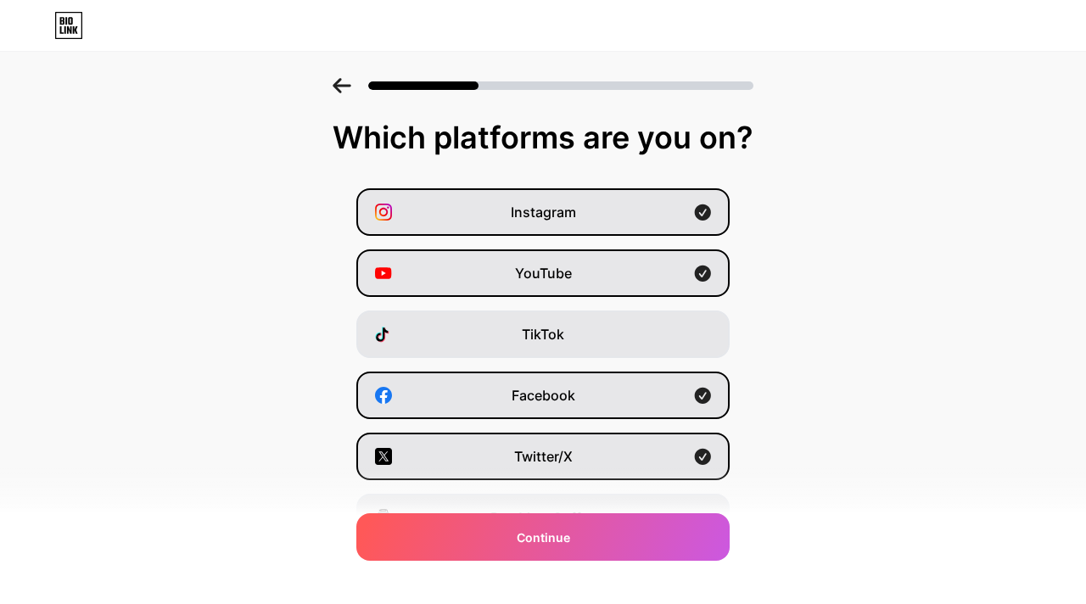
click at [338, 79] on icon at bounding box center [342, 85] width 19 height 15
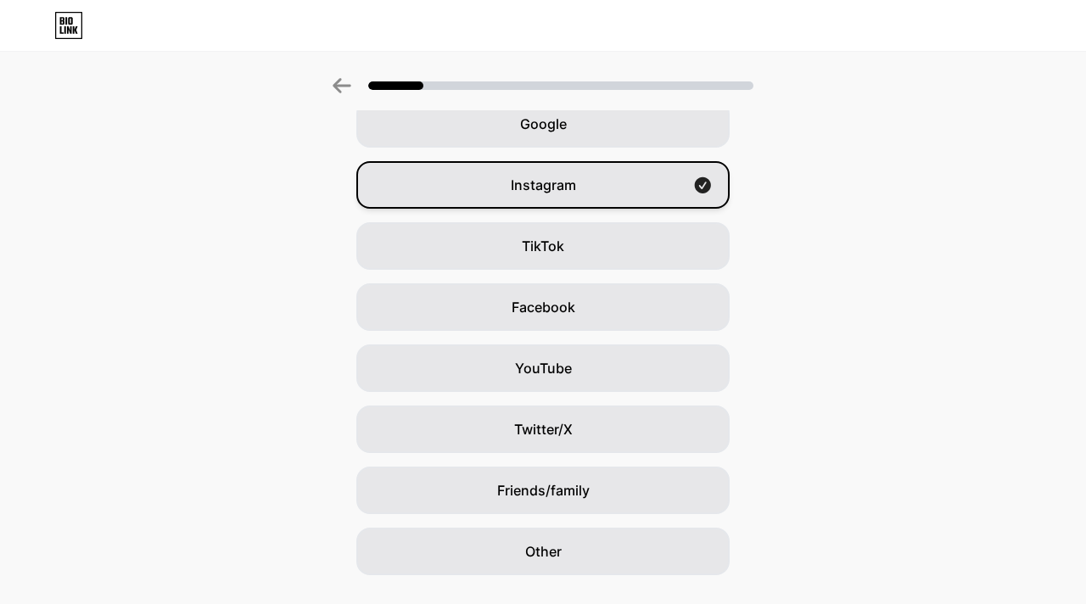
scroll to position [67, 0]
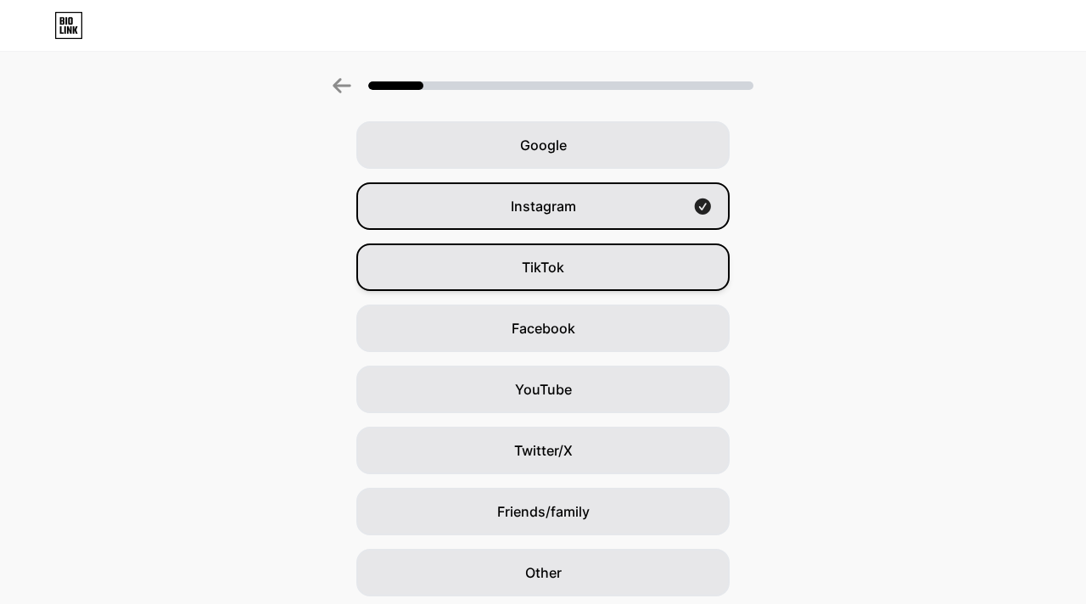
click at [556, 260] on span "TikTok" at bounding box center [543, 267] width 42 height 20
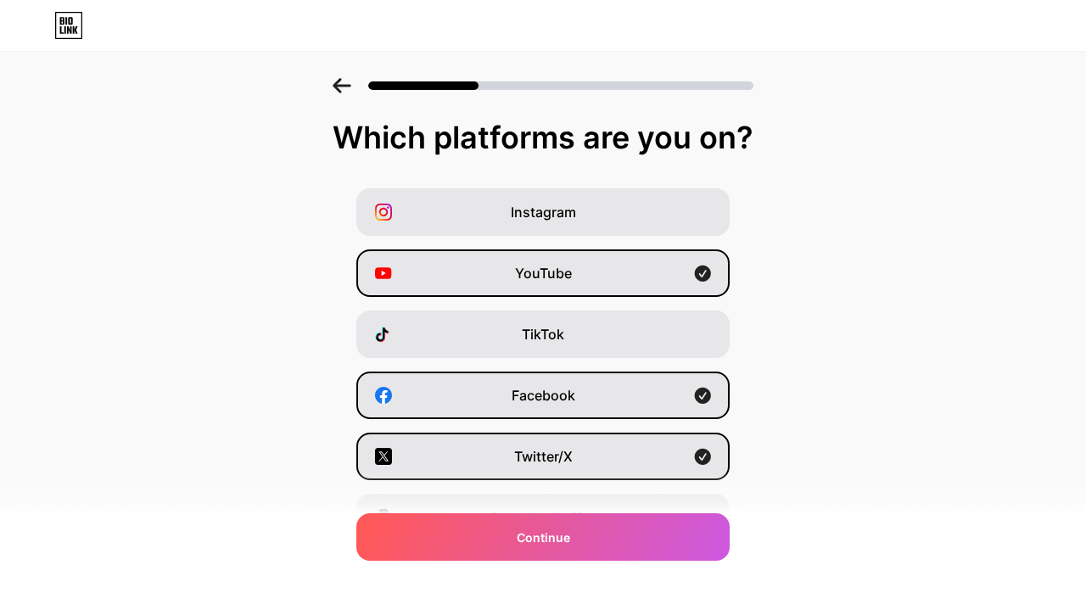
click at [345, 95] on div at bounding box center [543, 80] width 1086 height 59
click at [343, 86] on icon at bounding box center [342, 85] width 18 height 15
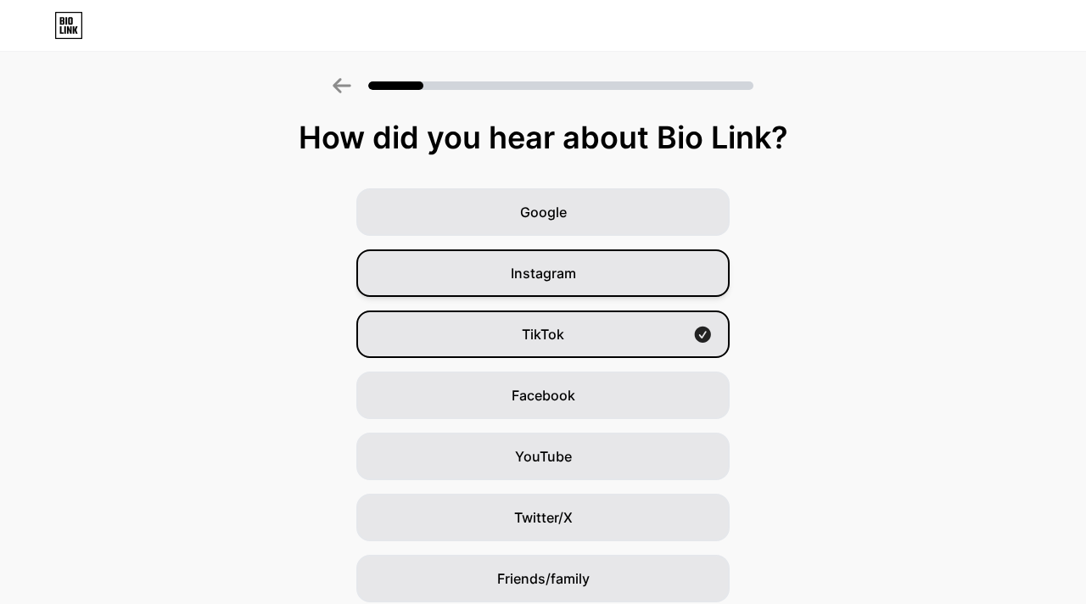
click at [557, 267] on span "Instagram" at bounding box center [543, 273] width 65 height 20
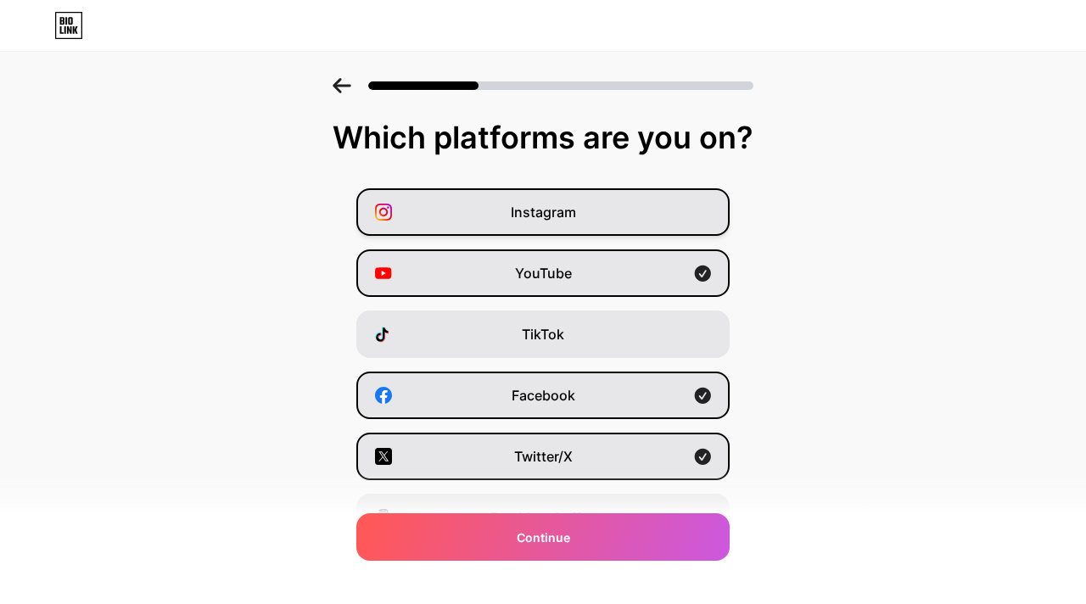
click at [599, 216] on div "Instagram" at bounding box center [542, 212] width 373 height 48
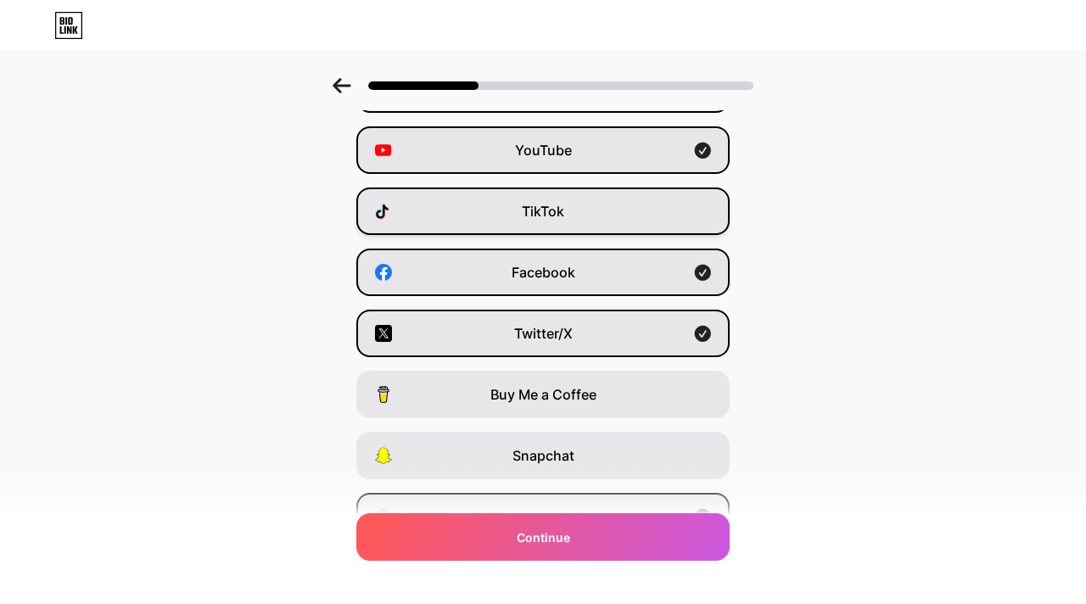
scroll to position [86, 0]
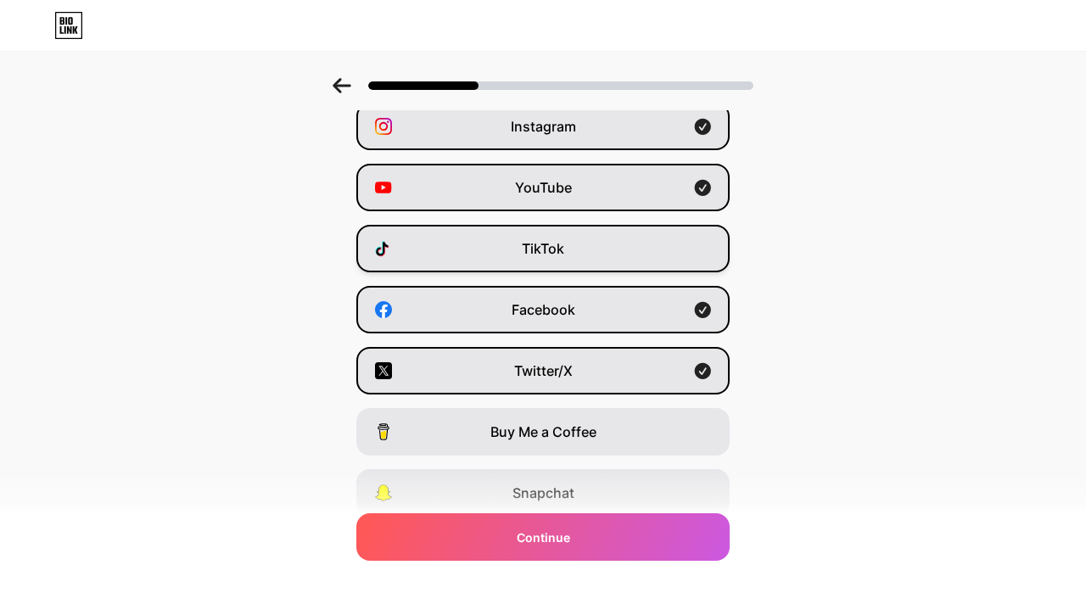
click at [591, 249] on div "TikTok" at bounding box center [542, 249] width 373 height 48
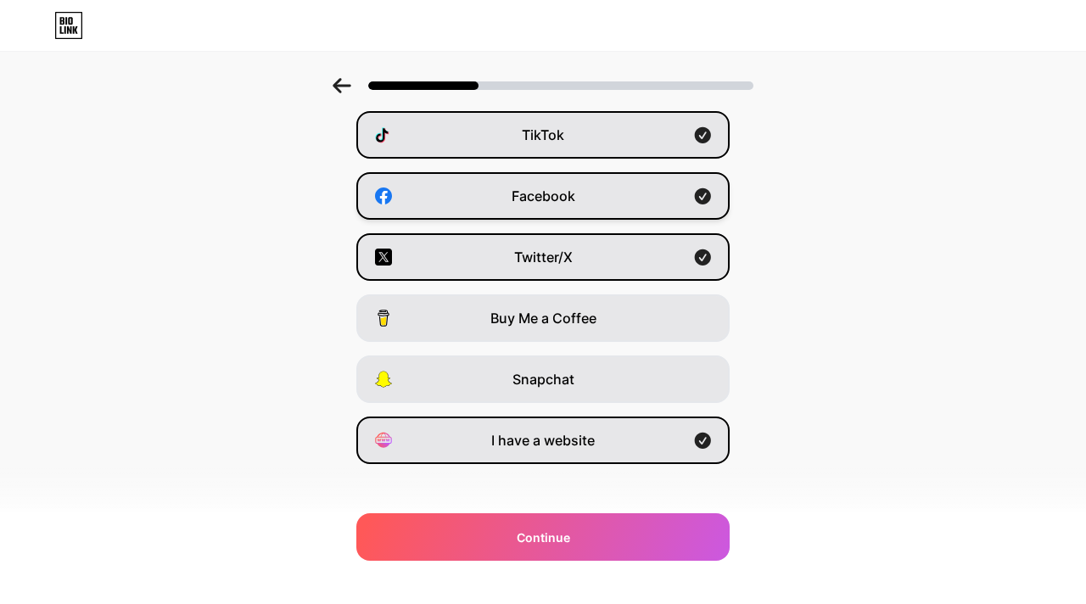
scroll to position [206, 0]
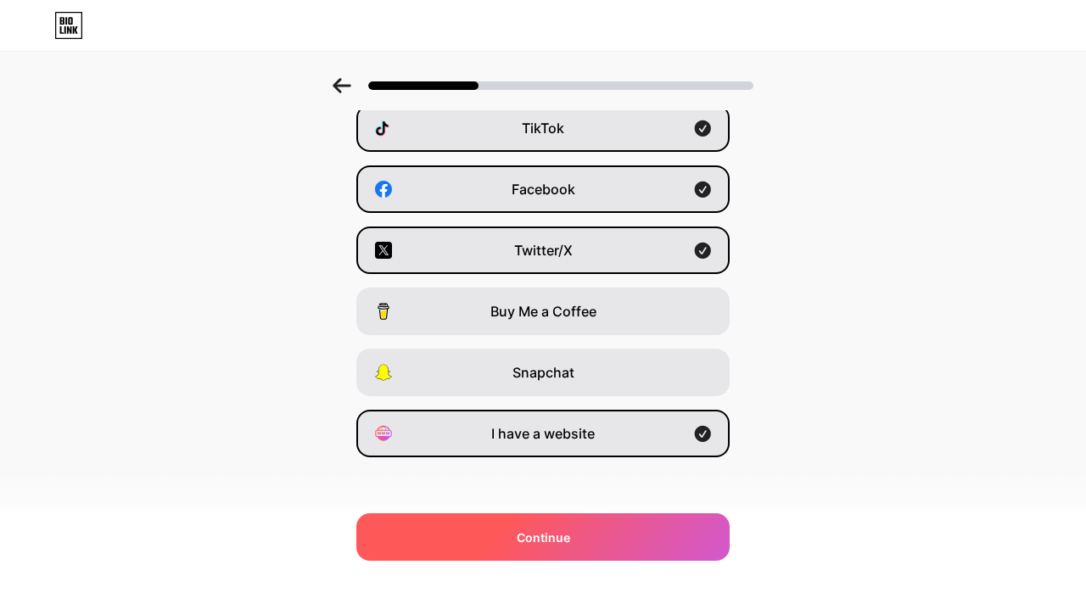
click at [539, 532] on span "Continue" at bounding box center [543, 538] width 53 height 18
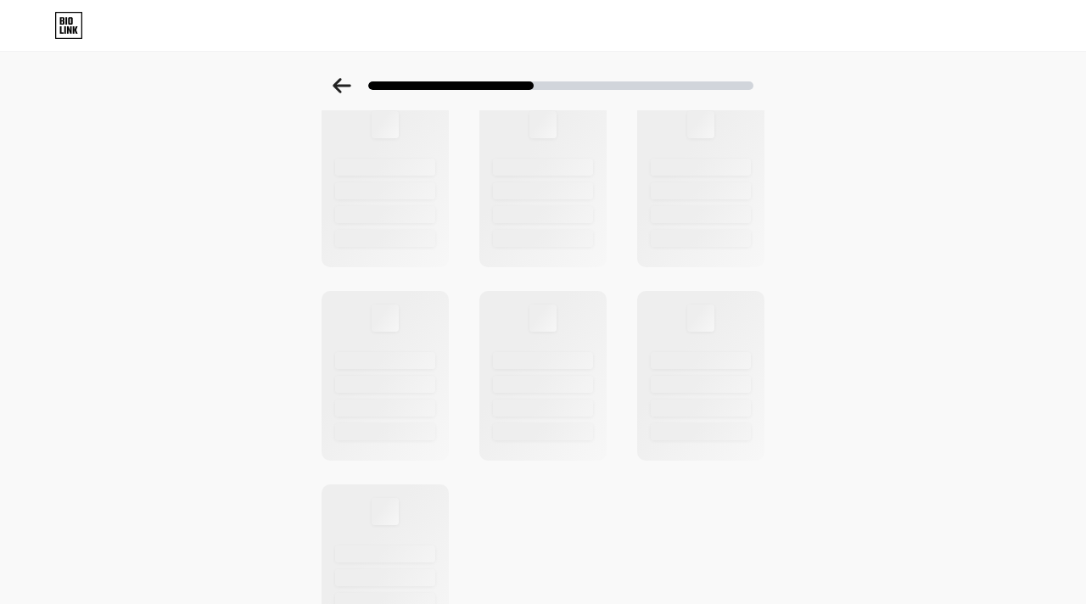
scroll to position [599, 0]
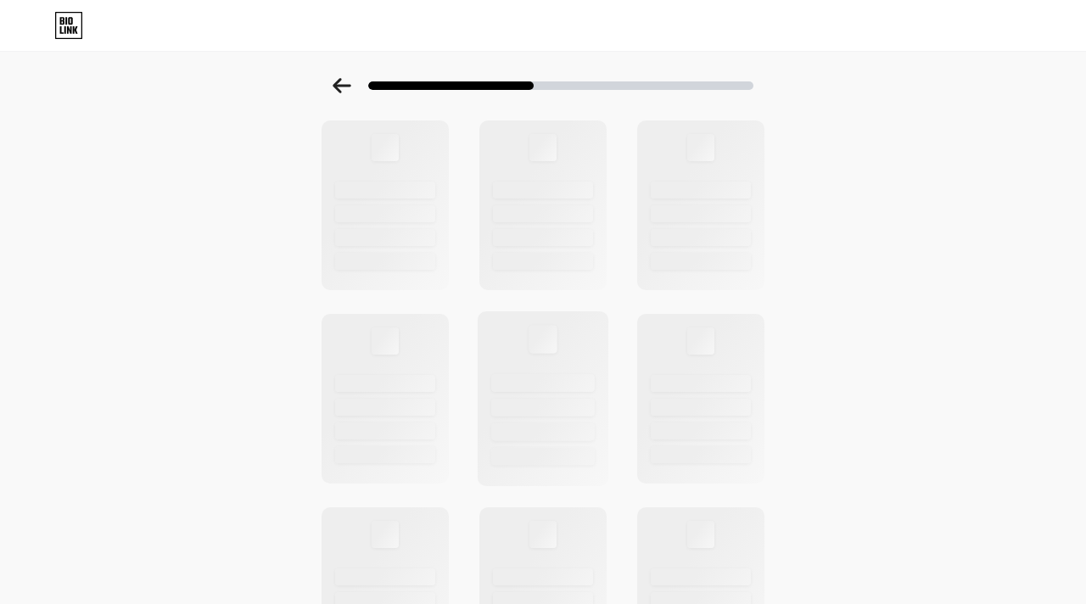
scroll to position [72, 0]
